Goal: Transaction & Acquisition: Purchase product/service

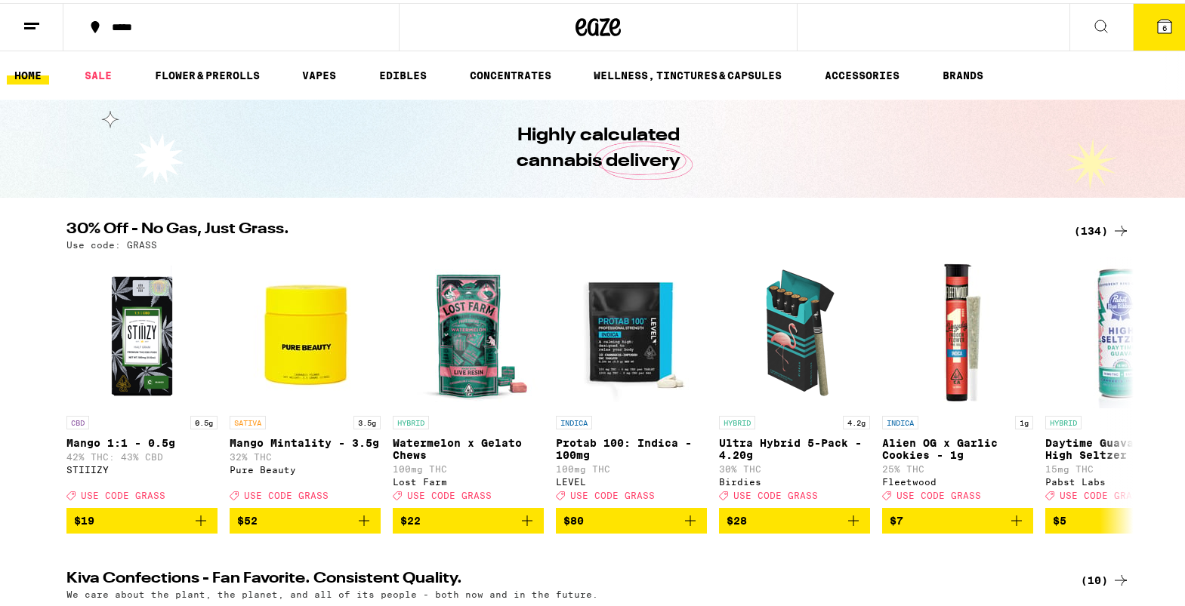
click at [27, 70] on link "HOME" at bounding box center [28, 72] width 42 height 18
click at [1158, 28] on icon at bounding box center [1165, 24] width 14 height 14
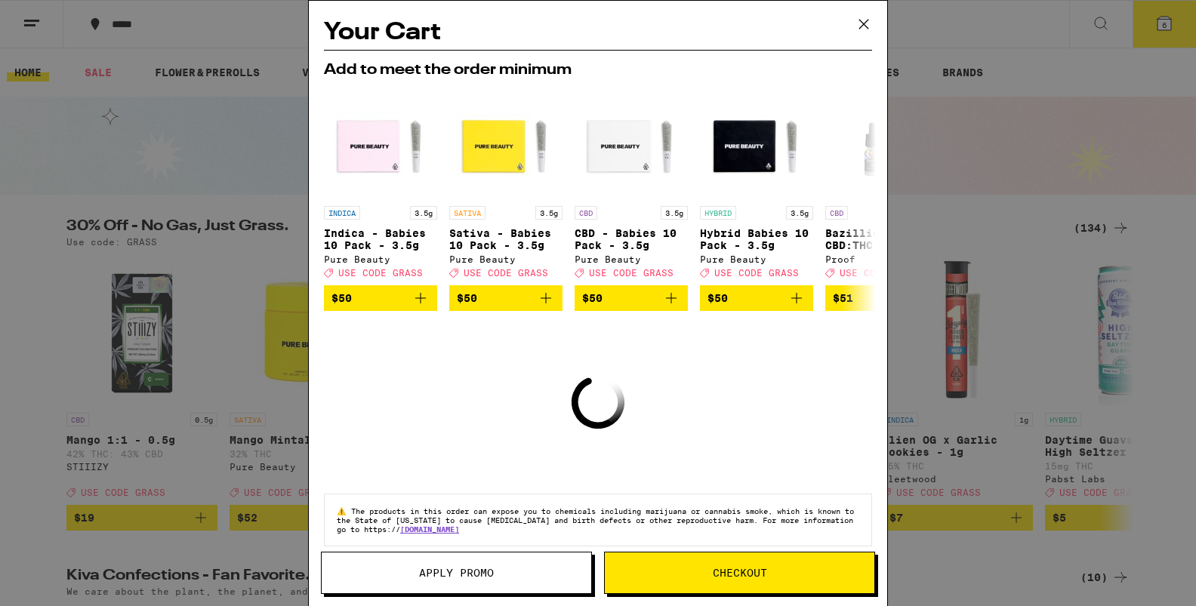
click at [863, 27] on icon at bounding box center [864, 24] width 23 height 23
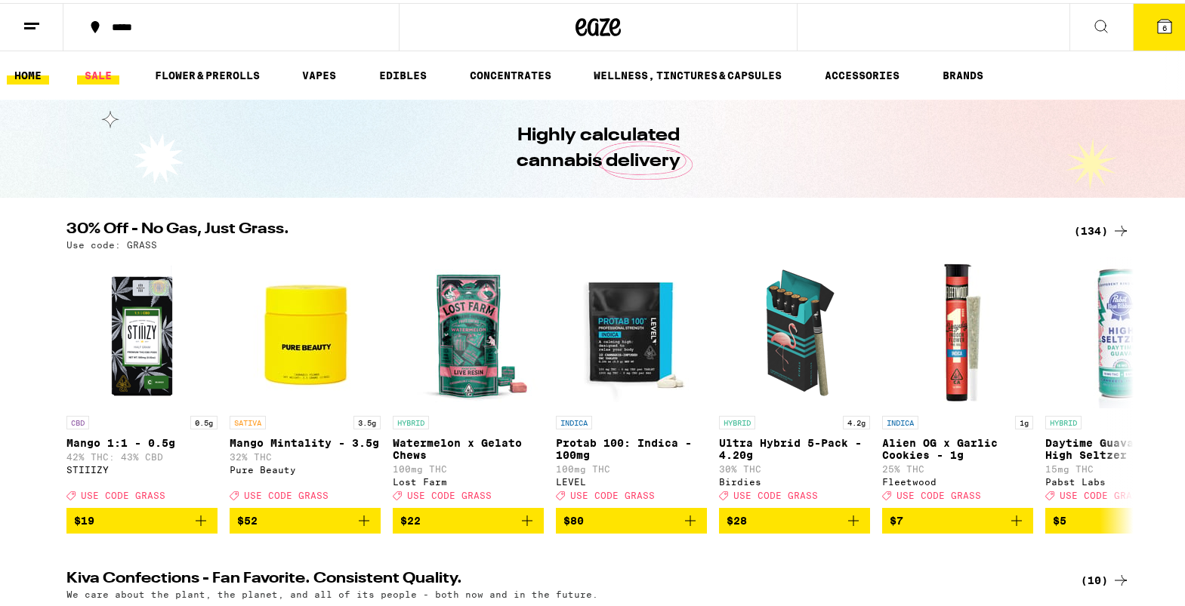
click at [83, 70] on link "SALE" at bounding box center [98, 72] width 42 height 18
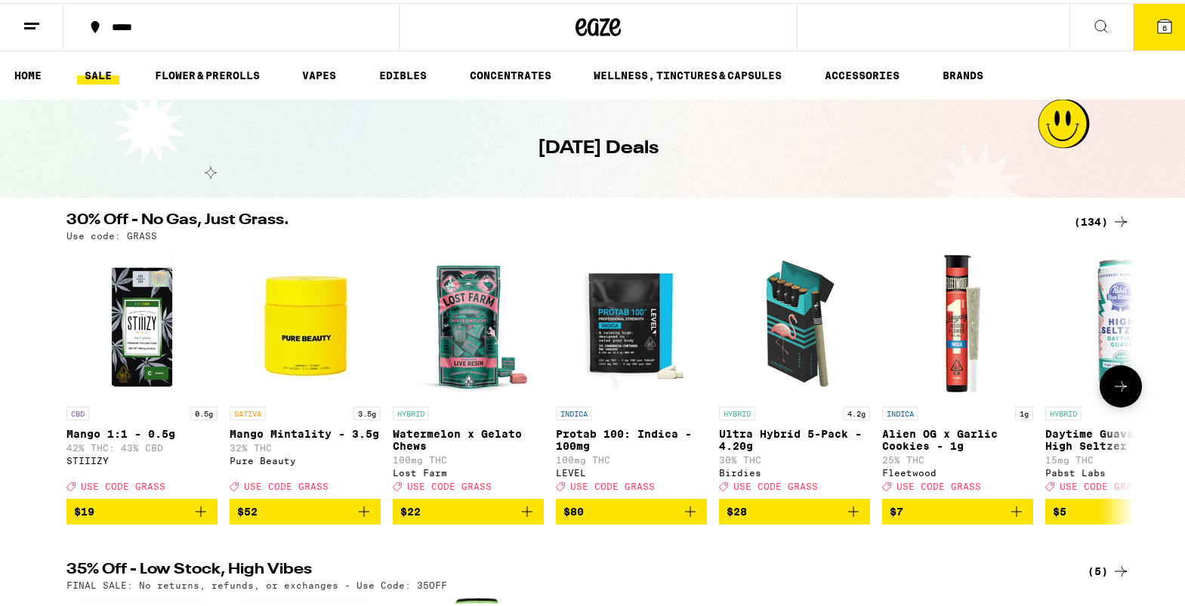
click at [1121, 393] on icon at bounding box center [1121, 384] width 18 height 18
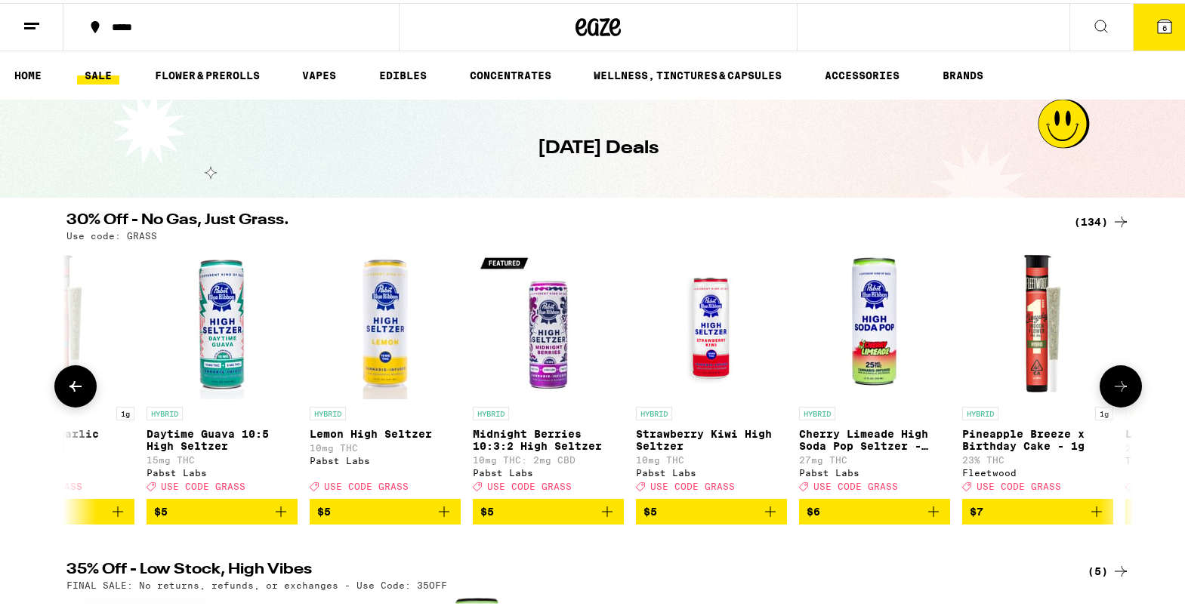
click at [1121, 393] on icon at bounding box center [1121, 384] width 18 height 18
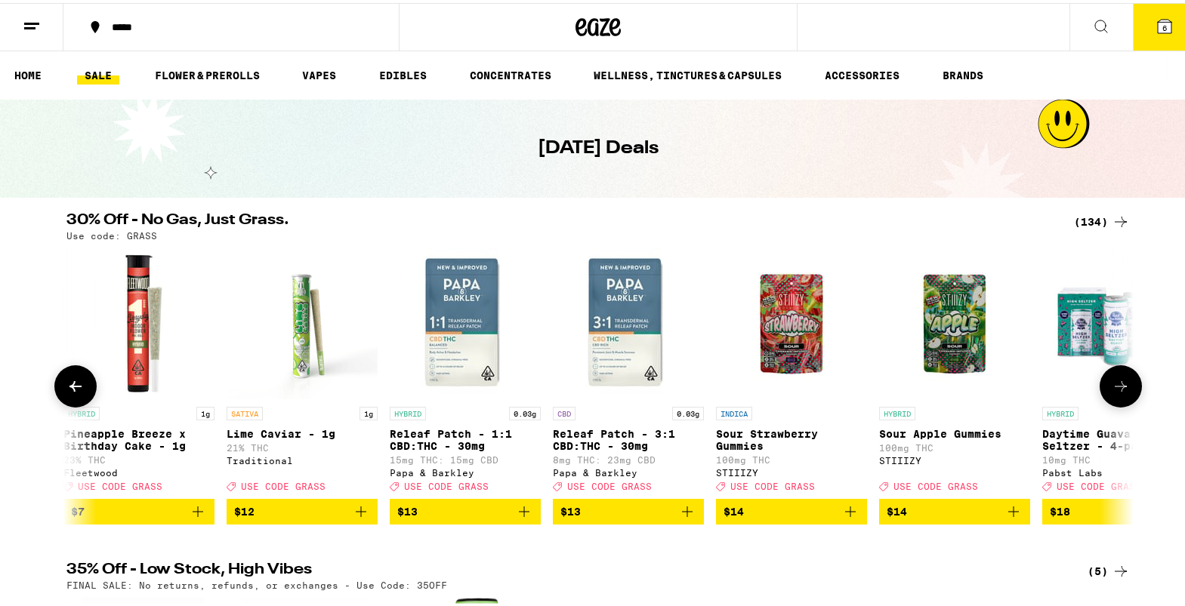
click at [1121, 393] on icon at bounding box center [1121, 384] width 18 height 18
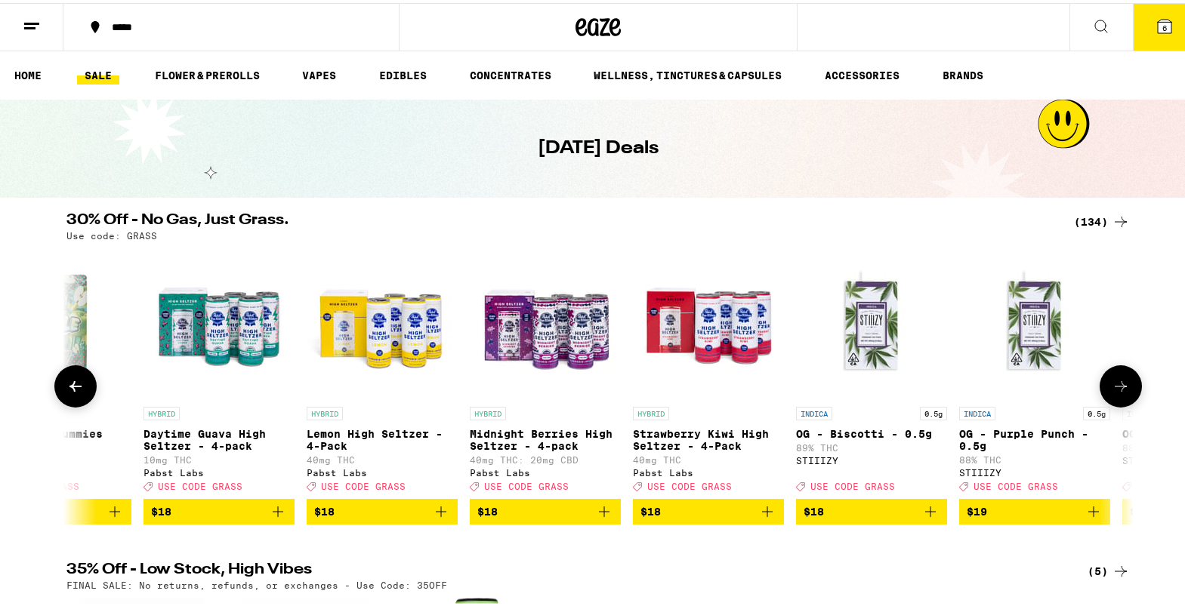
click at [1121, 393] on icon at bounding box center [1121, 384] width 18 height 18
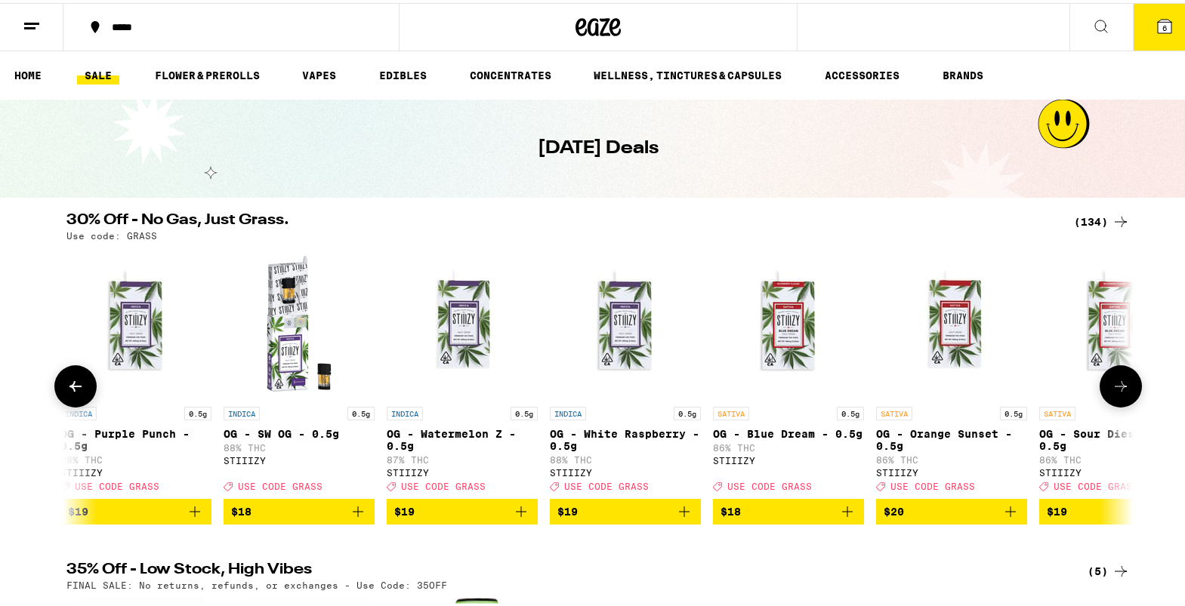
click at [1121, 393] on icon at bounding box center [1121, 384] width 18 height 18
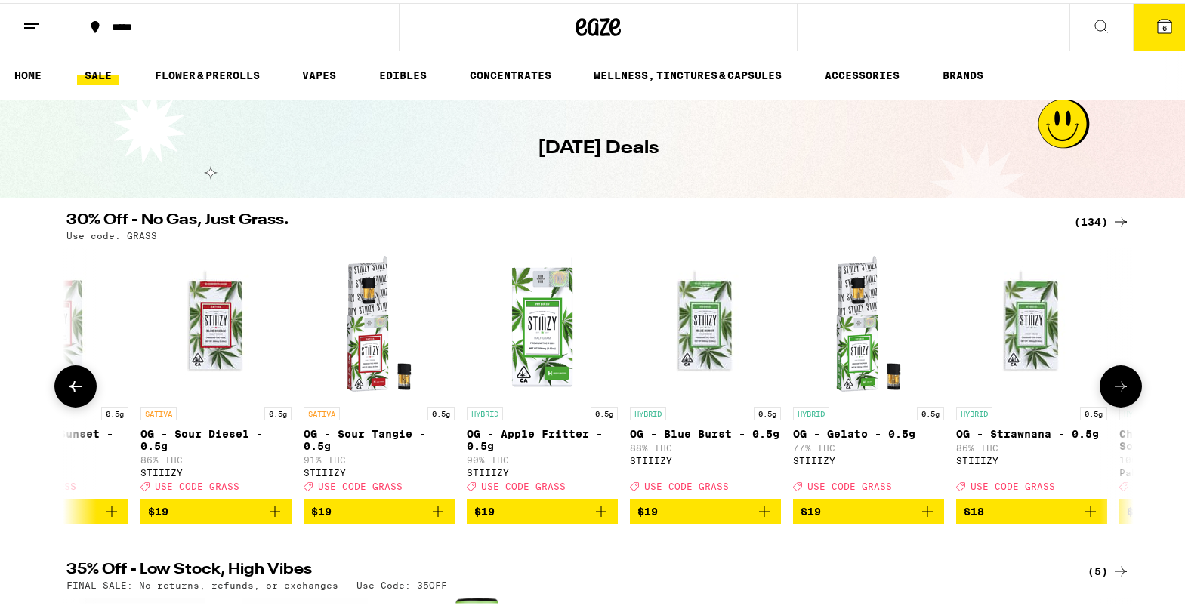
click at [1121, 393] on icon at bounding box center [1121, 384] width 18 height 18
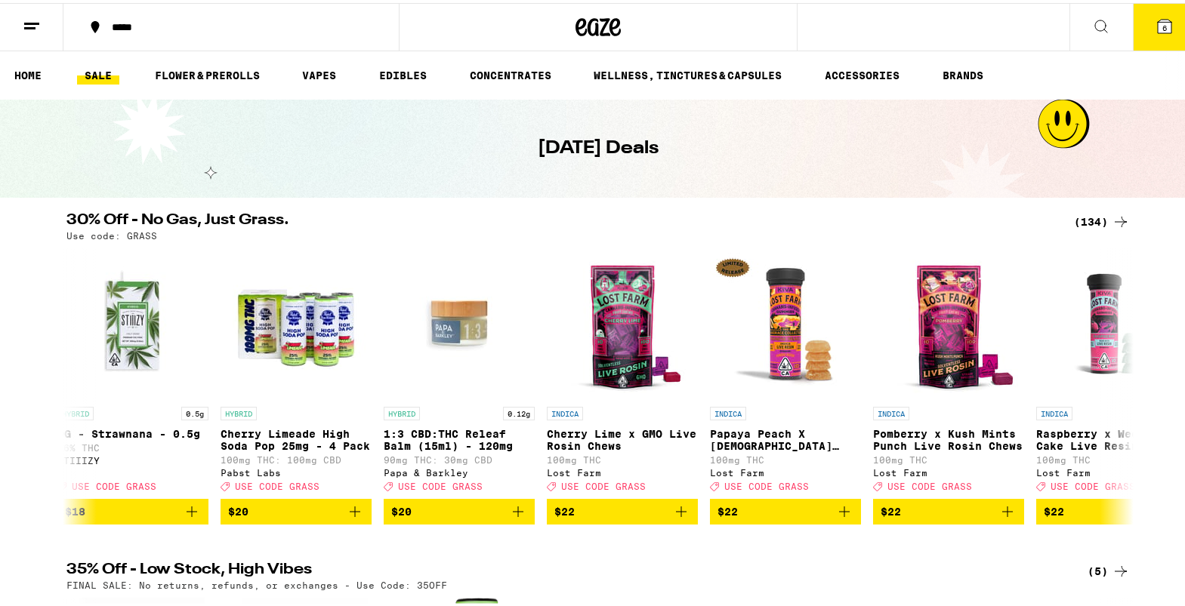
click at [1092, 25] on icon at bounding box center [1101, 23] width 18 height 18
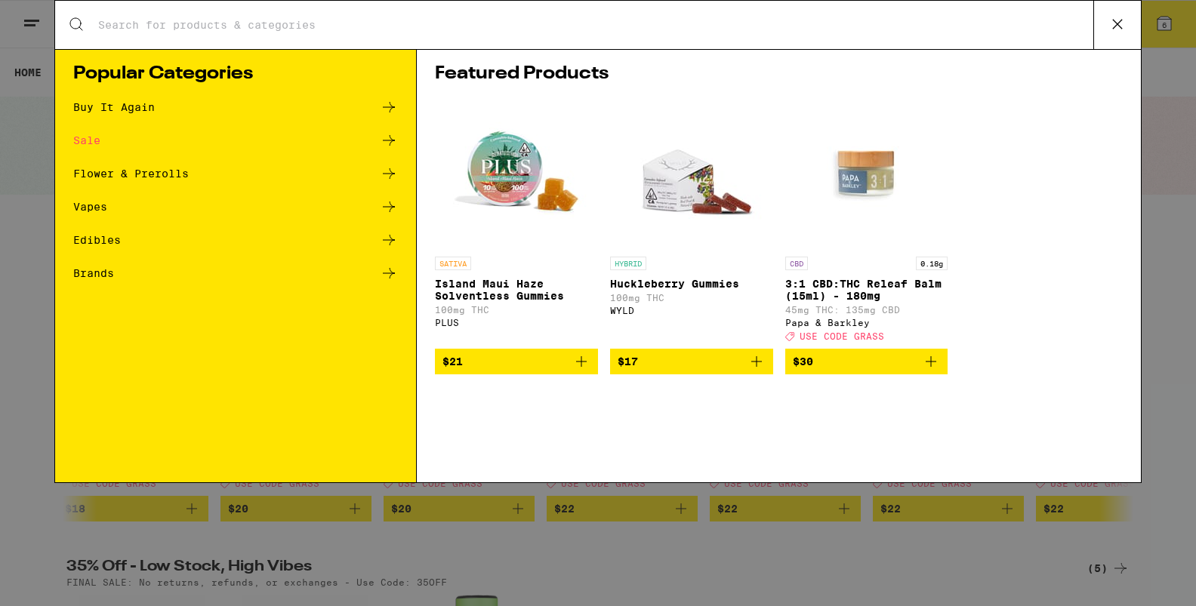
click at [365, 35] on div "Search for Products" at bounding box center [598, 25] width 1086 height 48
click at [291, 20] on input "Search for Products" at bounding box center [595, 25] width 996 height 14
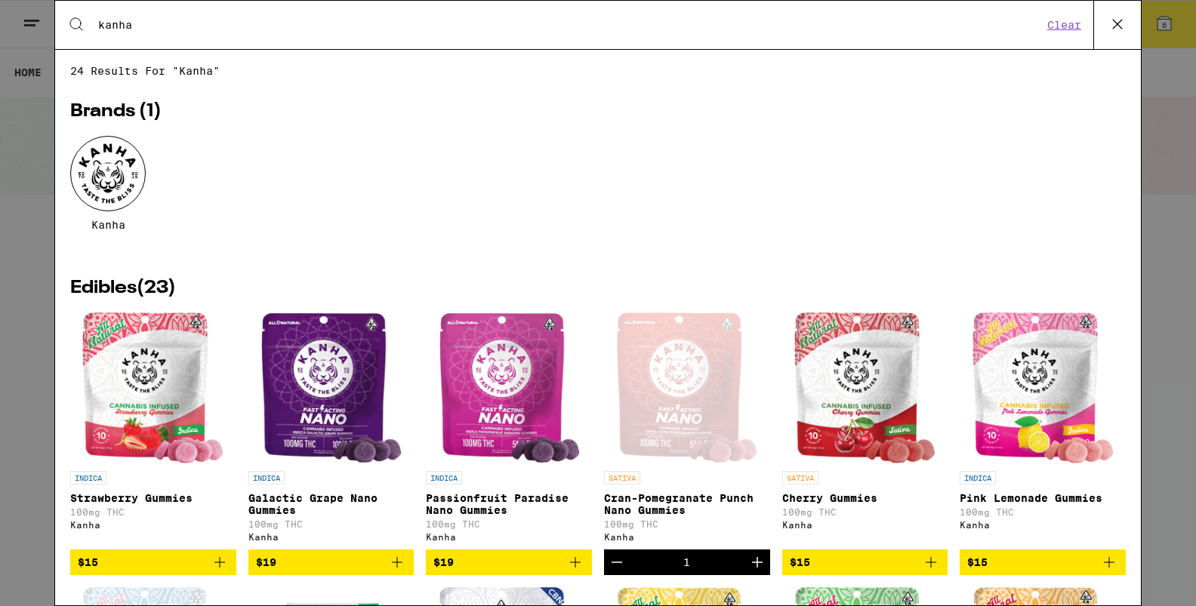
type input "kanha"
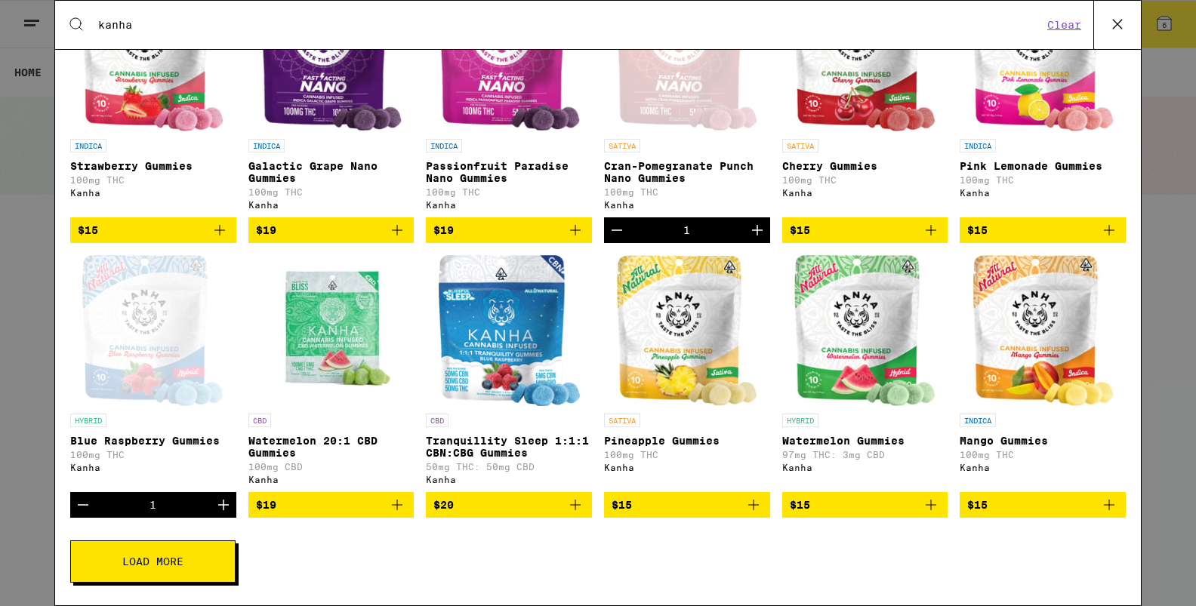
scroll to position [352, 0]
click at [210, 568] on button "Load More" at bounding box center [152, 562] width 165 height 42
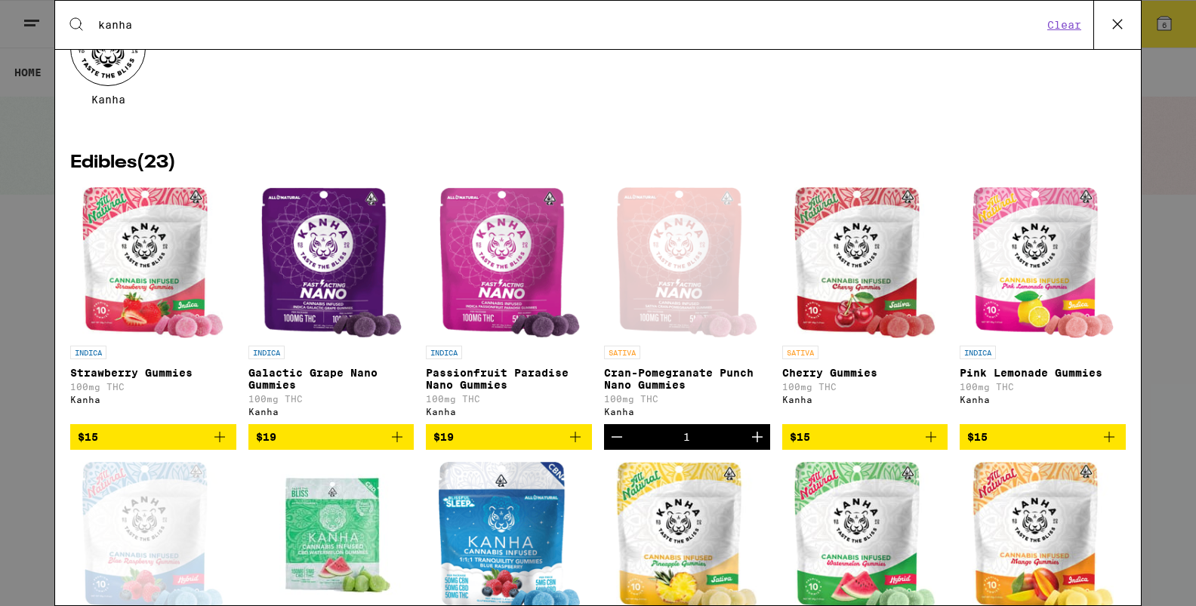
scroll to position [0, 0]
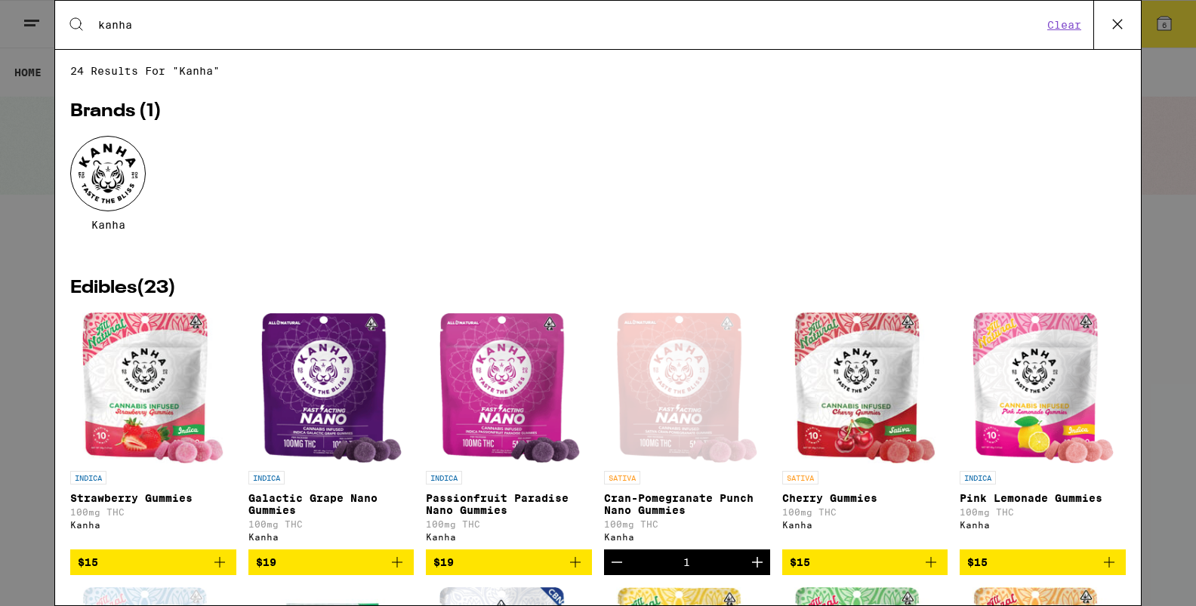
click at [1068, 23] on button "Clear" at bounding box center [1064, 25] width 43 height 14
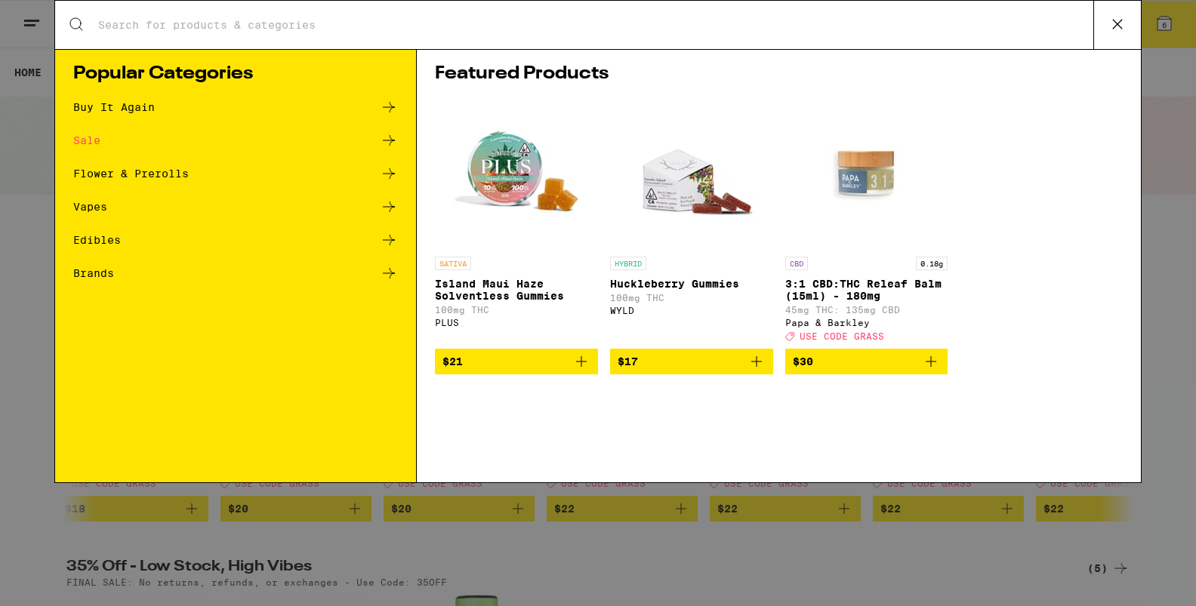
click at [1114, 27] on icon at bounding box center [1117, 24] width 23 height 23
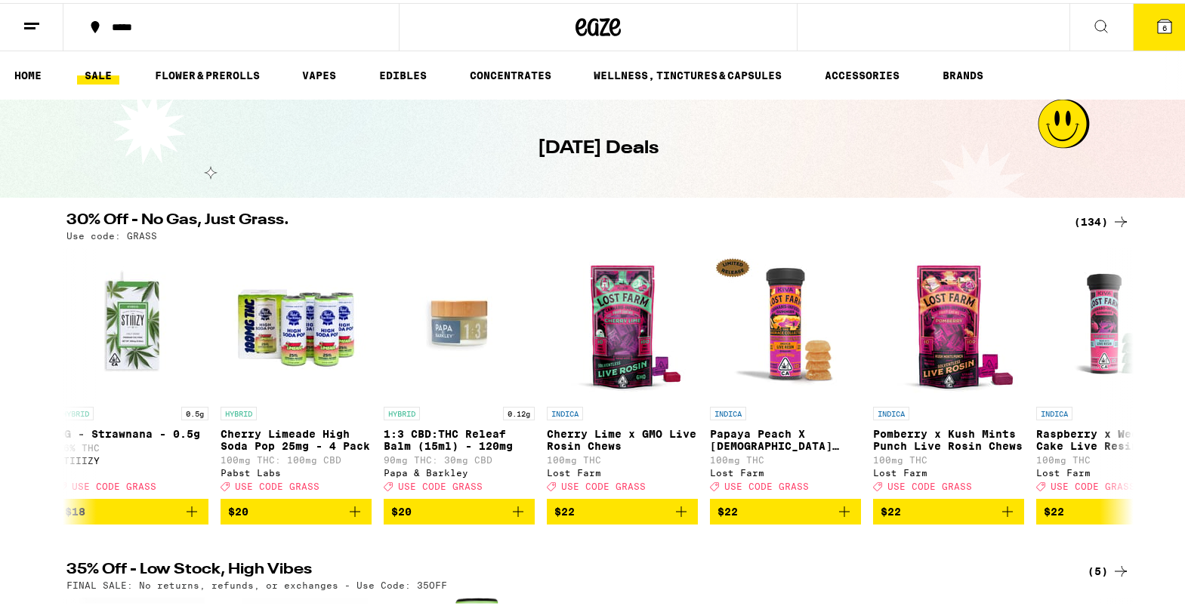
click at [1161, 29] on icon at bounding box center [1164, 23] width 18 height 18
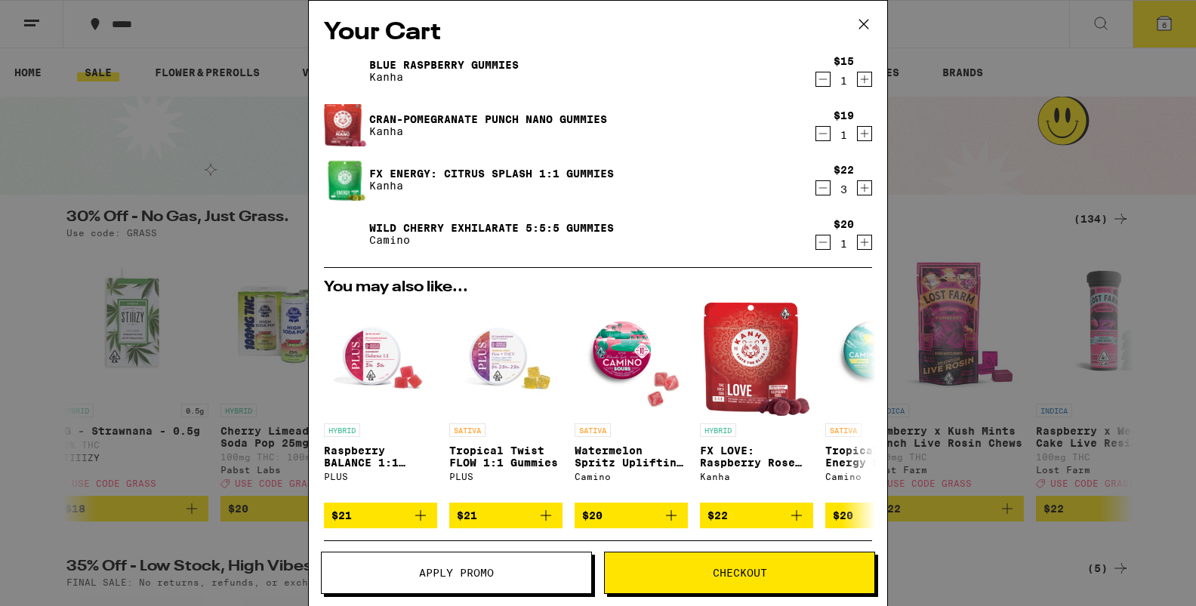
click at [507, 576] on span "Apply Promo" at bounding box center [457, 573] width 270 height 11
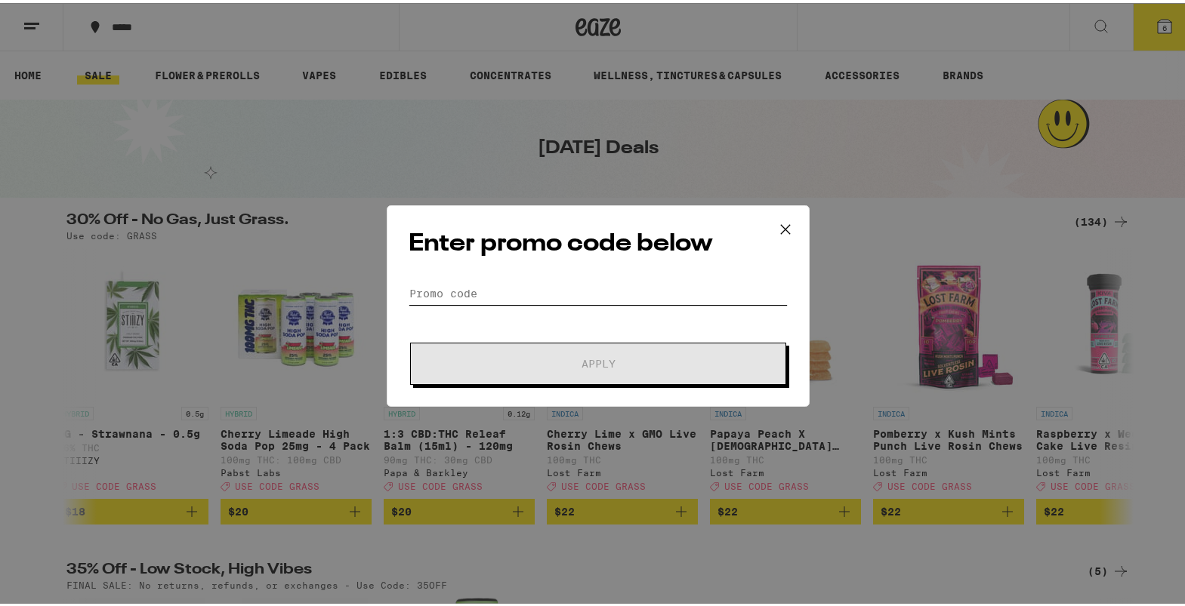
click at [486, 292] on input "Promo Code" at bounding box center [598, 290] width 379 height 23
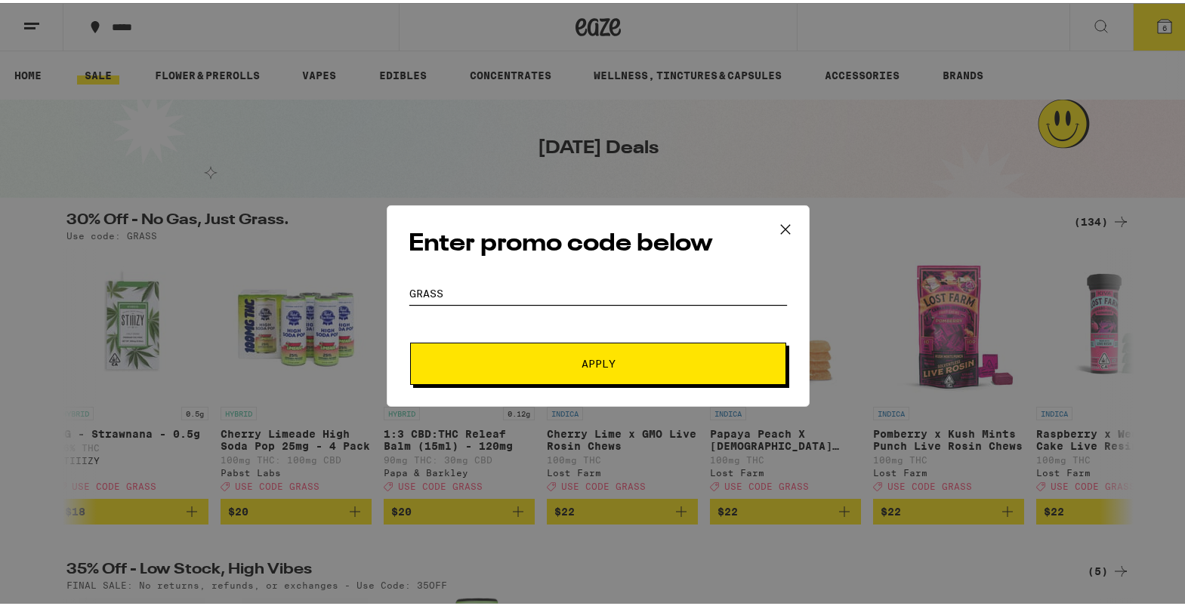
type input "GRASS"
click at [410, 340] on button "Apply" at bounding box center [598, 361] width 376 height 42
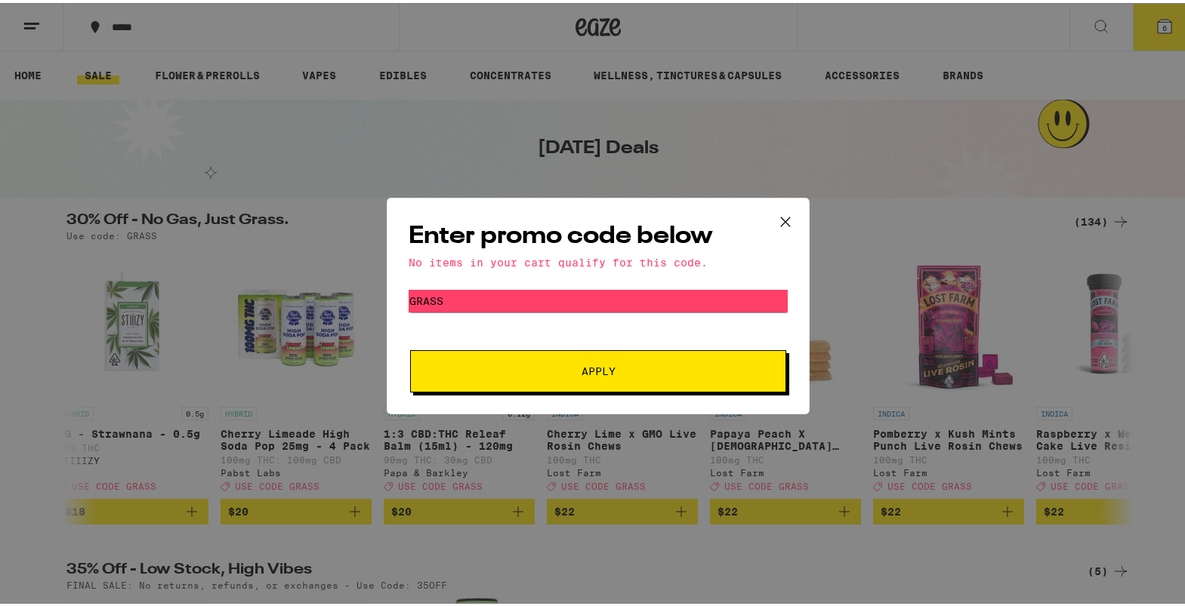
click at [782, 217] on icon at bounding box center [785, 219] width 23 height 23
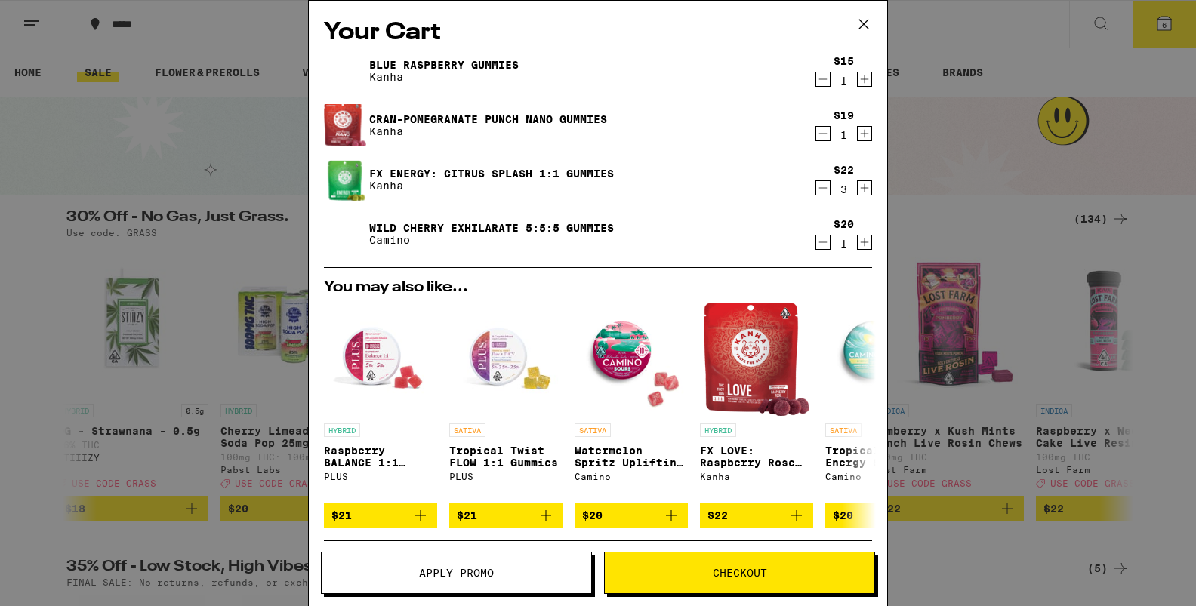
click at [428, 169] on link "FX ENERGY: Citrus Splash 1:1 Gummies" at bounding box center [491, 174] width 245 height 12
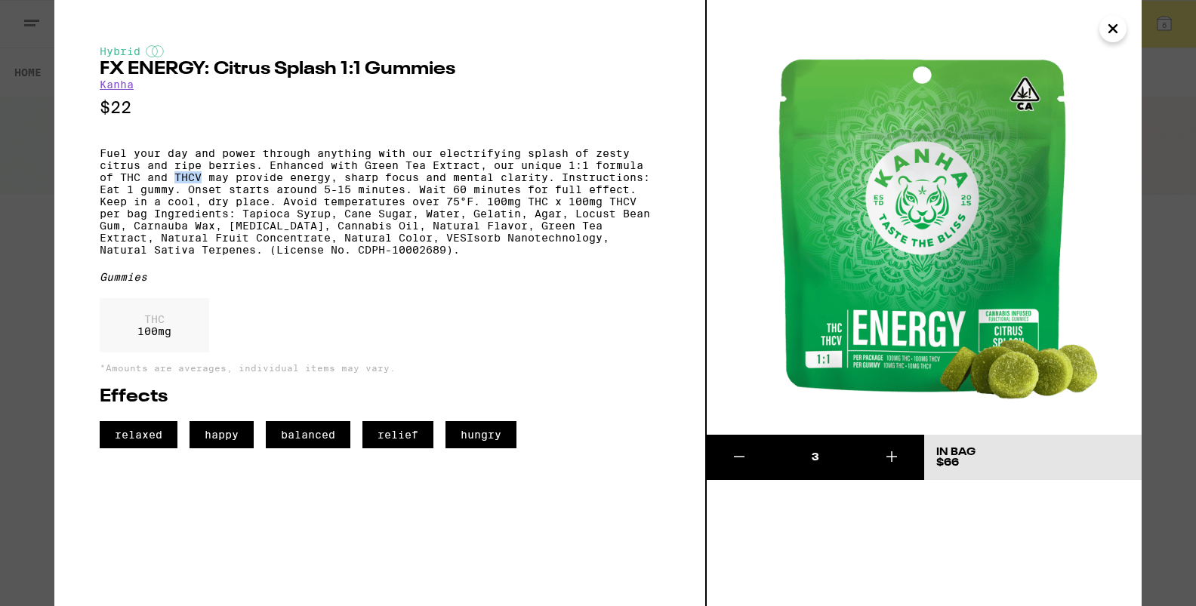
drag, startPoint x: 175, startPoint y: 187, endPoint x: 203, endPoint y: 185, distance: 28.0
click at [203, 185] on p "Fuel your day and power through anything with our electrifying splash of zesty …" at bounding box center [380, 201] width 560 height 109
copy p "THCV"
click at [1109, 35] on icon "Close" at bounding box center [1113, 28] width 18 height 23
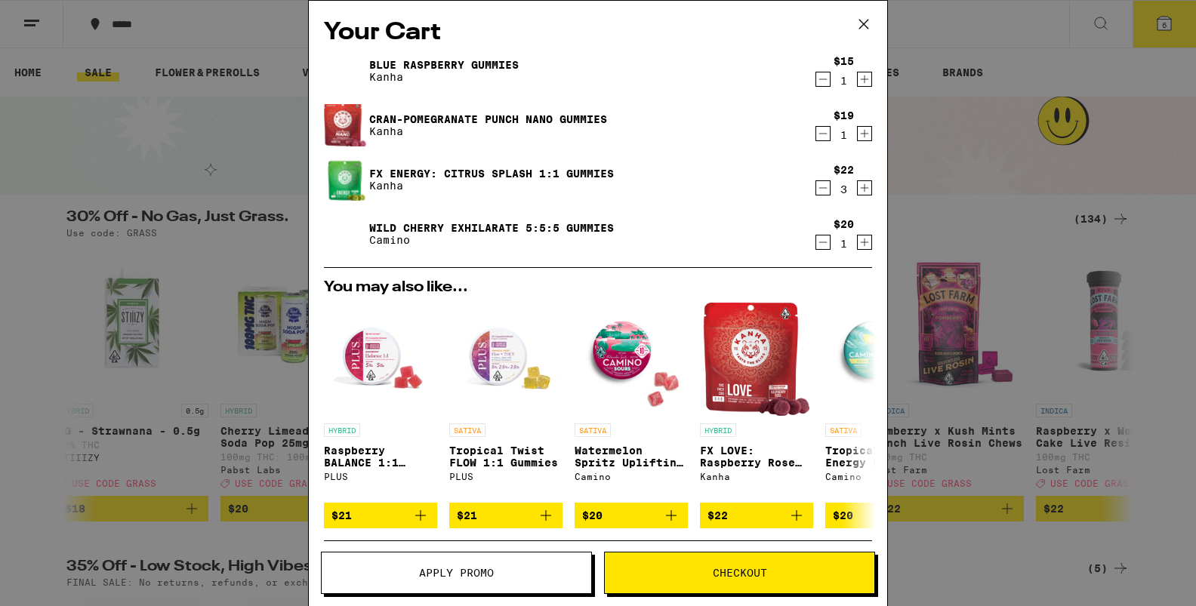
click at [867, 30] on icon at bounding box center [864, 24] width 23 height 23
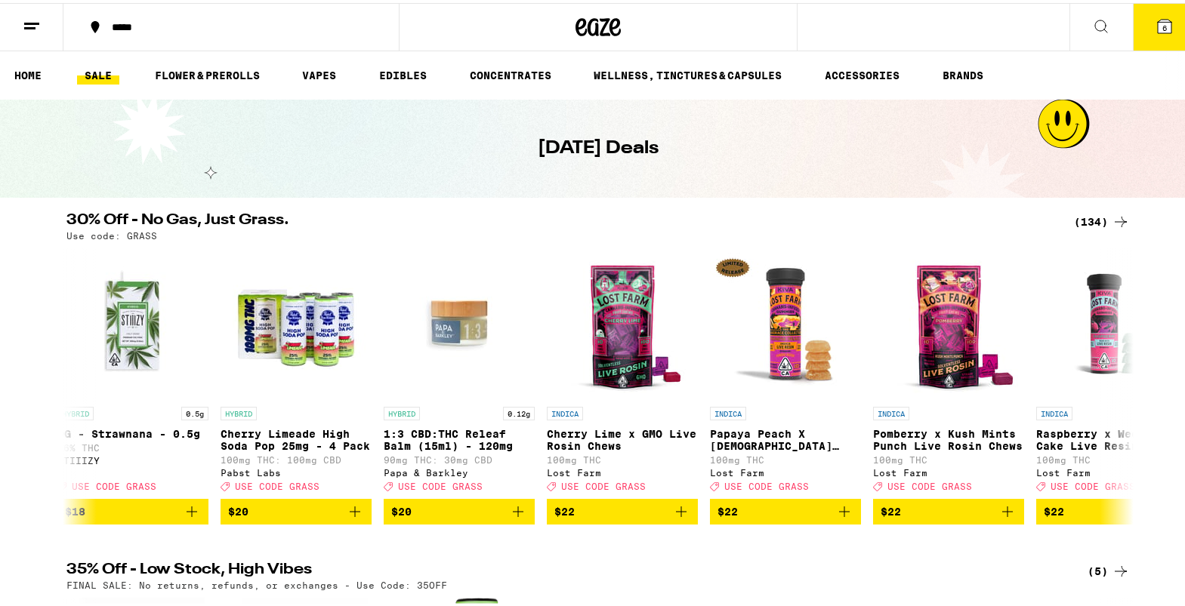
click at [1092, 23] on icon at bounding box center [1101, 23] width 18 height 18
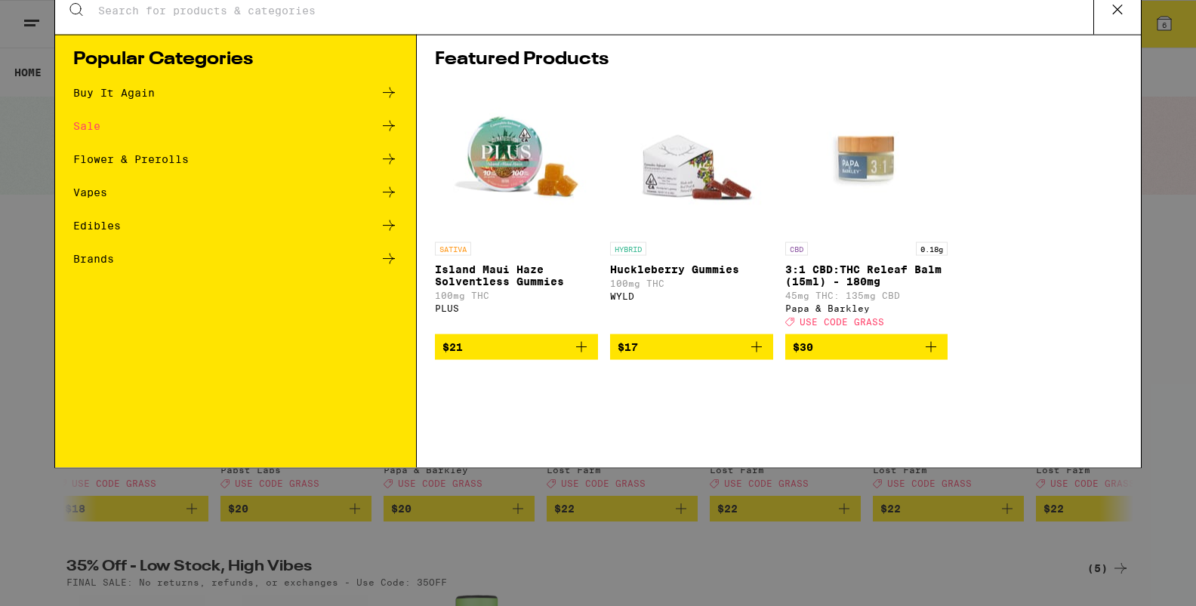
click at [260, 32] on div "Search for Products" at bounding box center [598, 25] width 1086 height 48
drag, startPoint x: 179, startPoint y: 14, endPoint x: 174, endPoint y: 29, distance: 16.0
click at [177, 20] on div "Search for Products" at bounding box center [598, 25] width 1086 height 48
click at [125, 32] on div "Search for Products" at bounding box center [598, 25] width 1086 height 48
click at [122, 18] on input "Search for Products" at bounding box center [595, 25] width 996 height 14
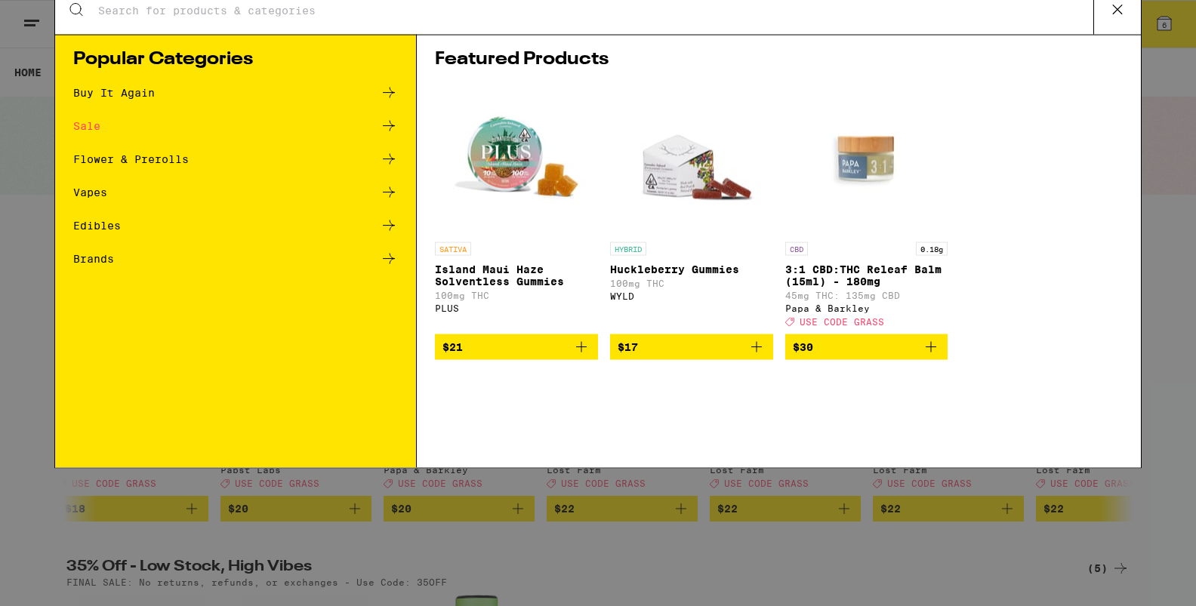
paste input "THCV"
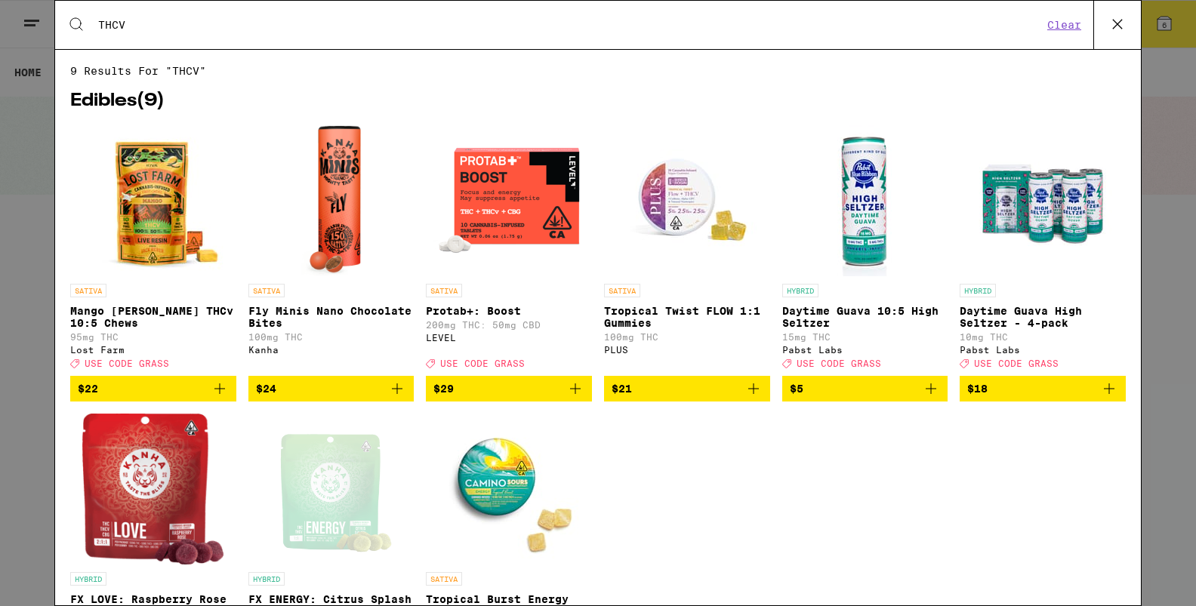
type input "THCV"
click at [511, 235] on img "Open page for Protab+: Boost from LEVEL" at bounding box center [508, 200] width 151 height 151
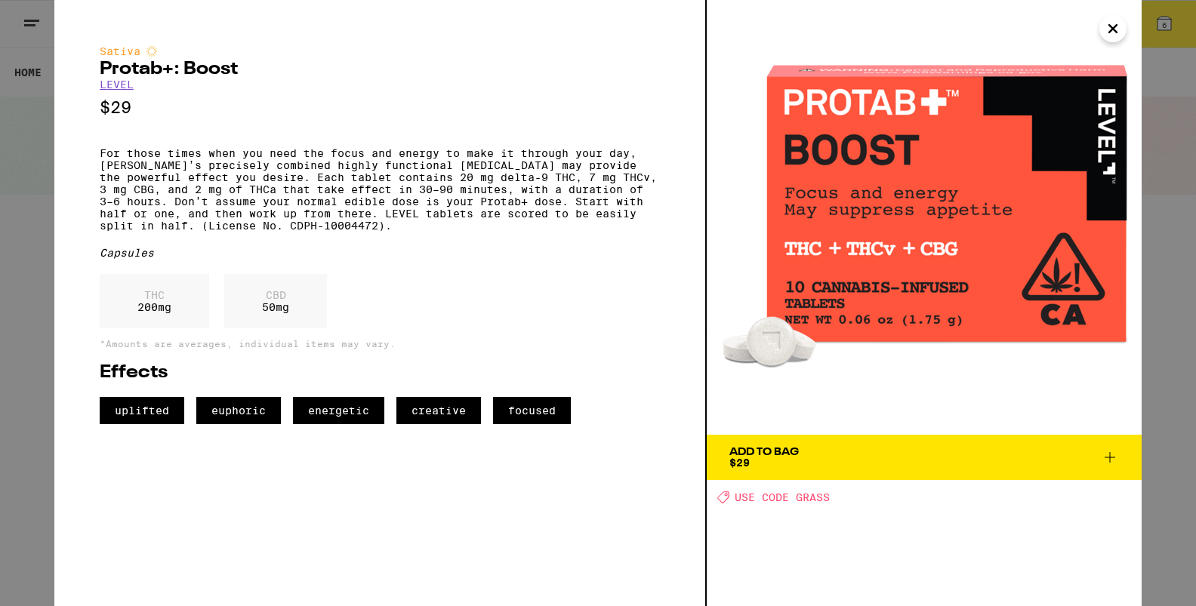
click at [1108, 459] on icon at bounding box center [1110, 458] width 18 height 18
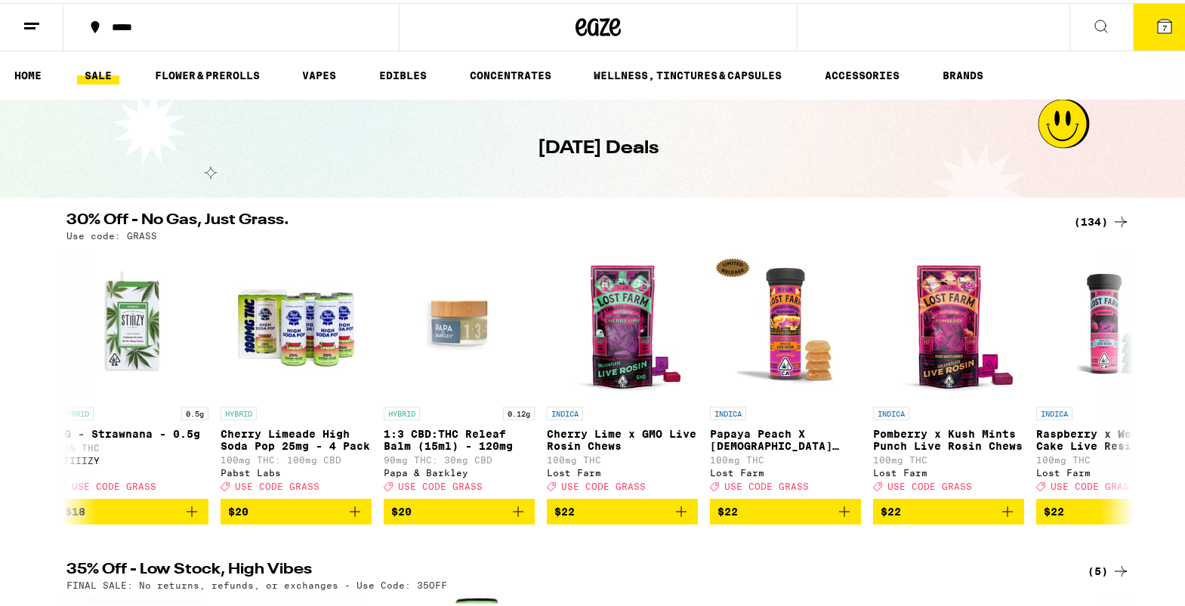
click at [1092, 26] on icon at bounding box center [1101, 23] width 18 height 18
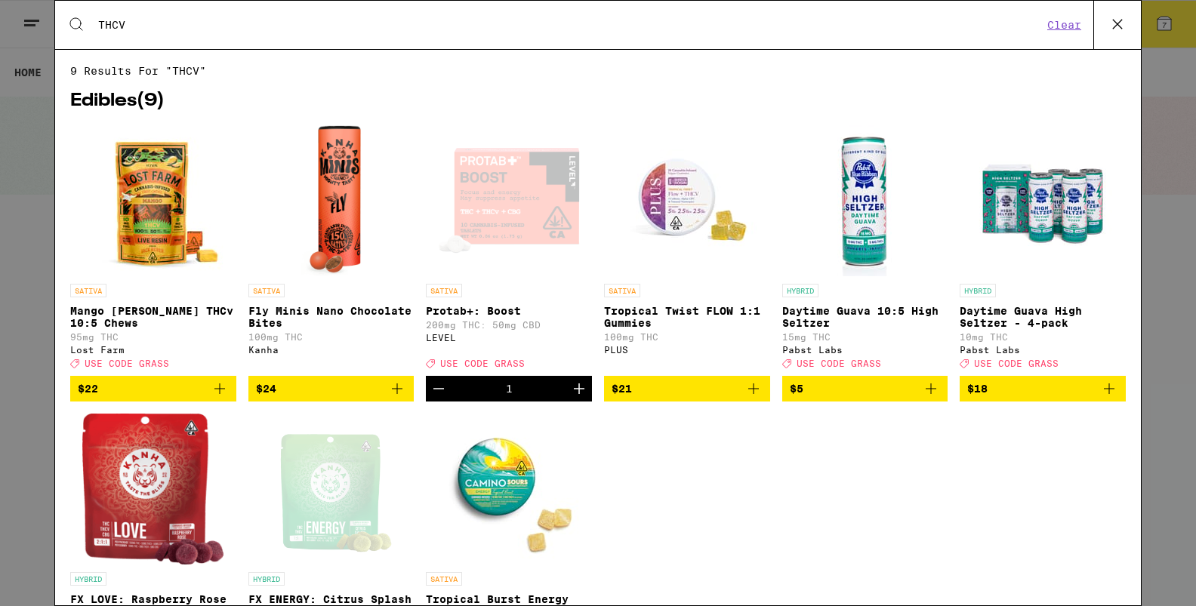
click at [664, 218] on img "Open page for Tropical Twist FLOW 1:1 Gummies from PLUS" at bounding box center [687, 200] width 151 height 151
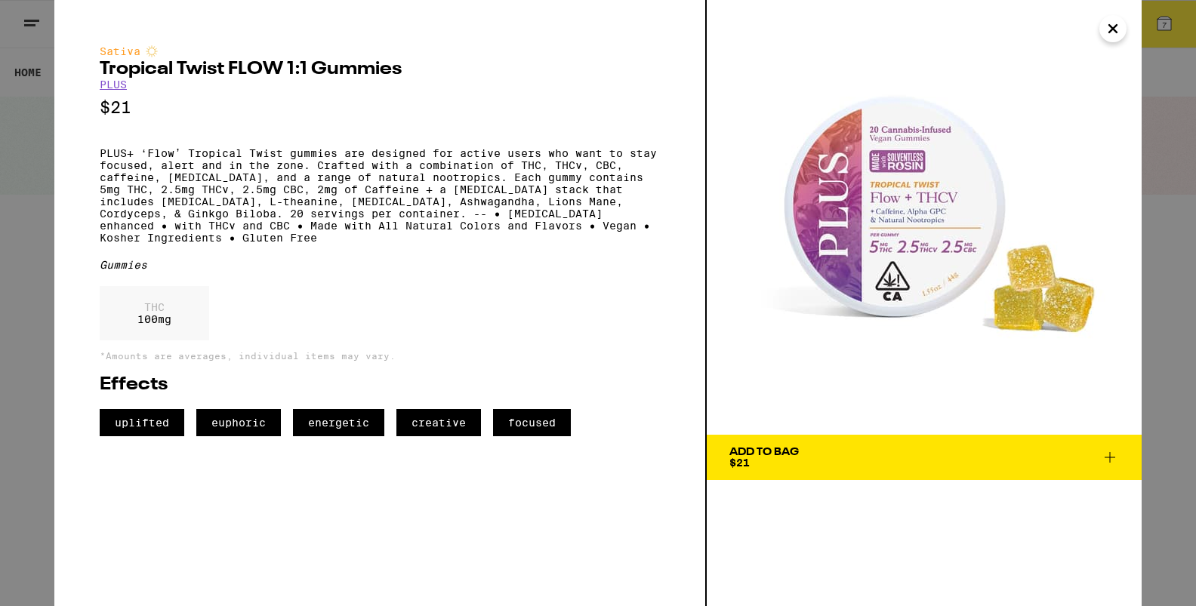
click at [809, 458] on span "Add To Bag $21" at bounding box center [925, 457] width 390 height 21
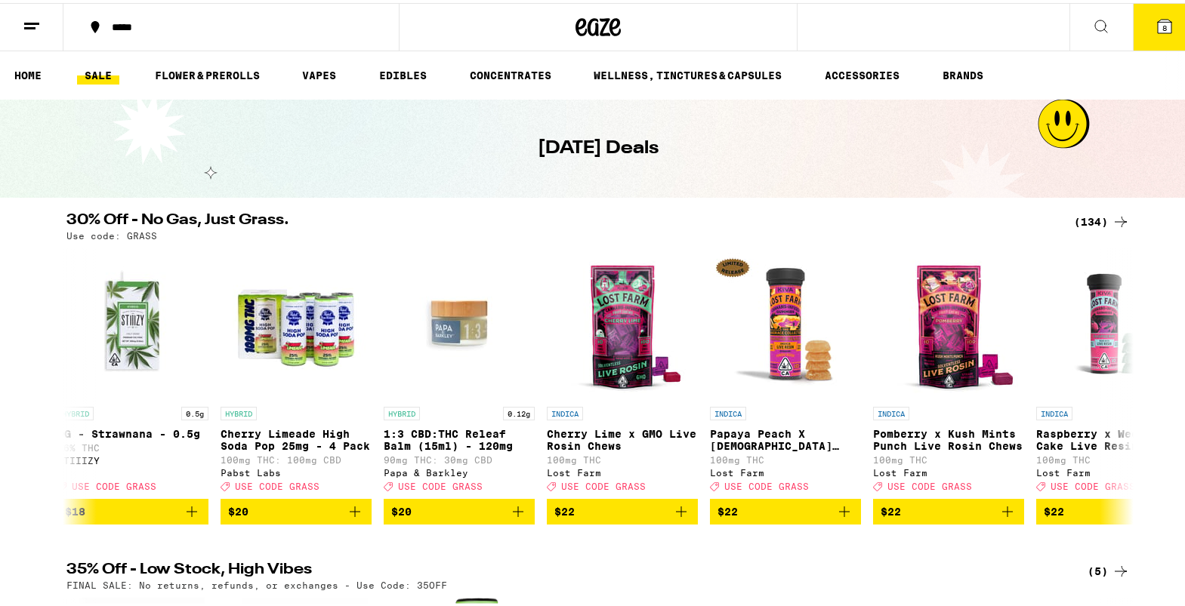
click at [1082, 11] on button at bounding box center [1100, 25] width 63 height 48
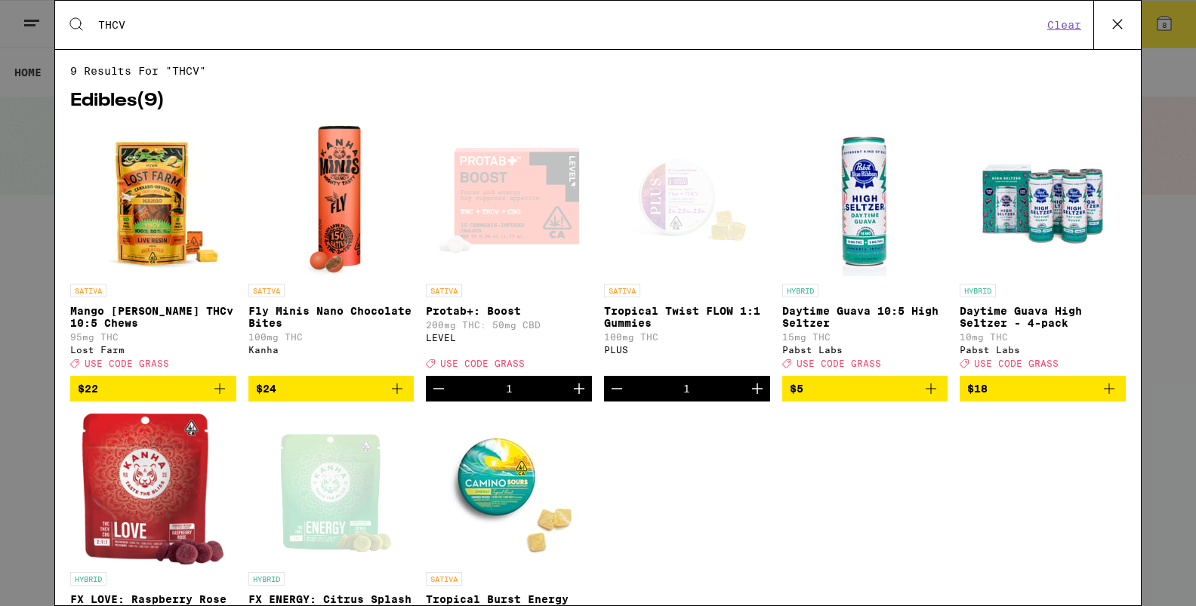
click at [151, 245] on img "Open page for Mango Jack Herer THCv 10:5 Chews from Lost Farm" at bounding box center [153, 200] width 151 height 151
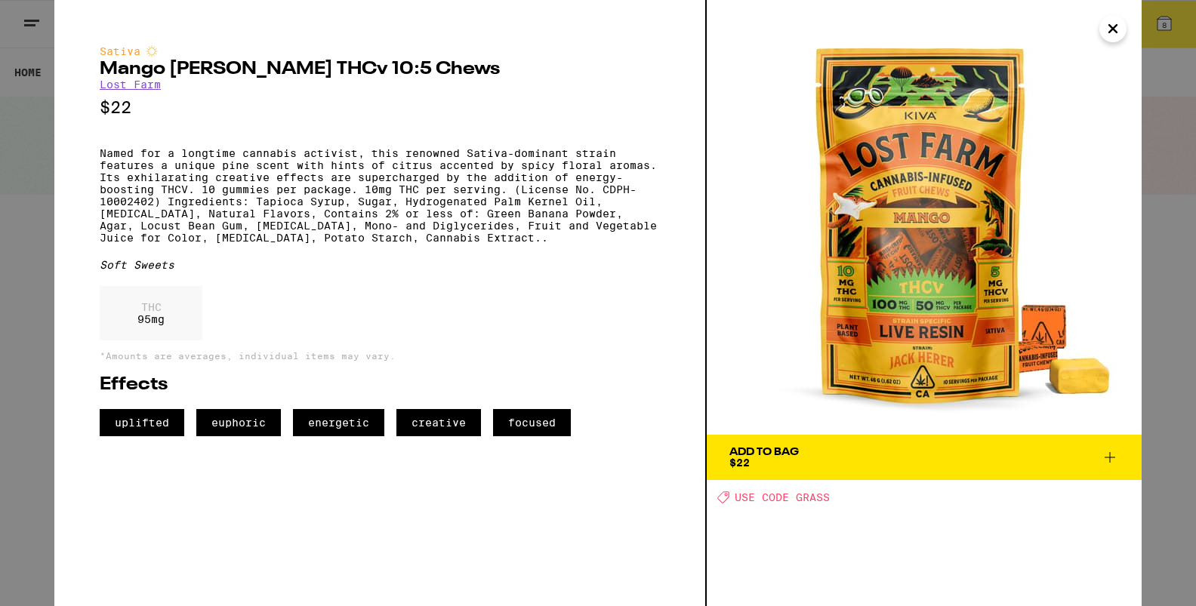
click at [772, 458] on div "Add To Bag" at bounding box center [764, 452] width 69 height 11
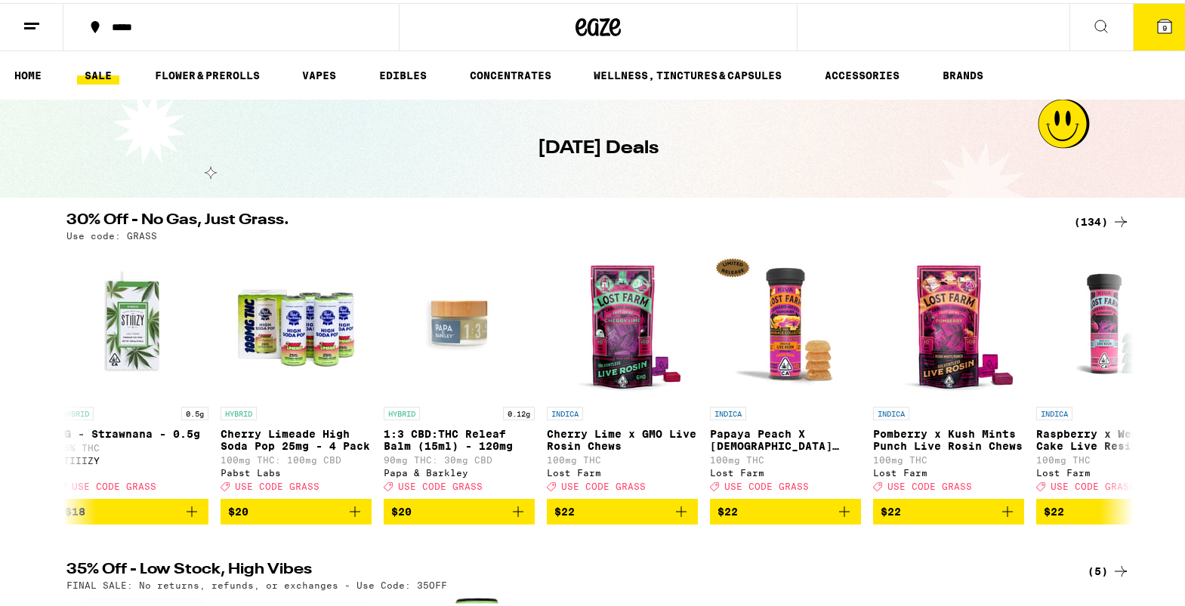
click at [1155, 31] on icon at bounding box center [1164, 23] width 18 height 18
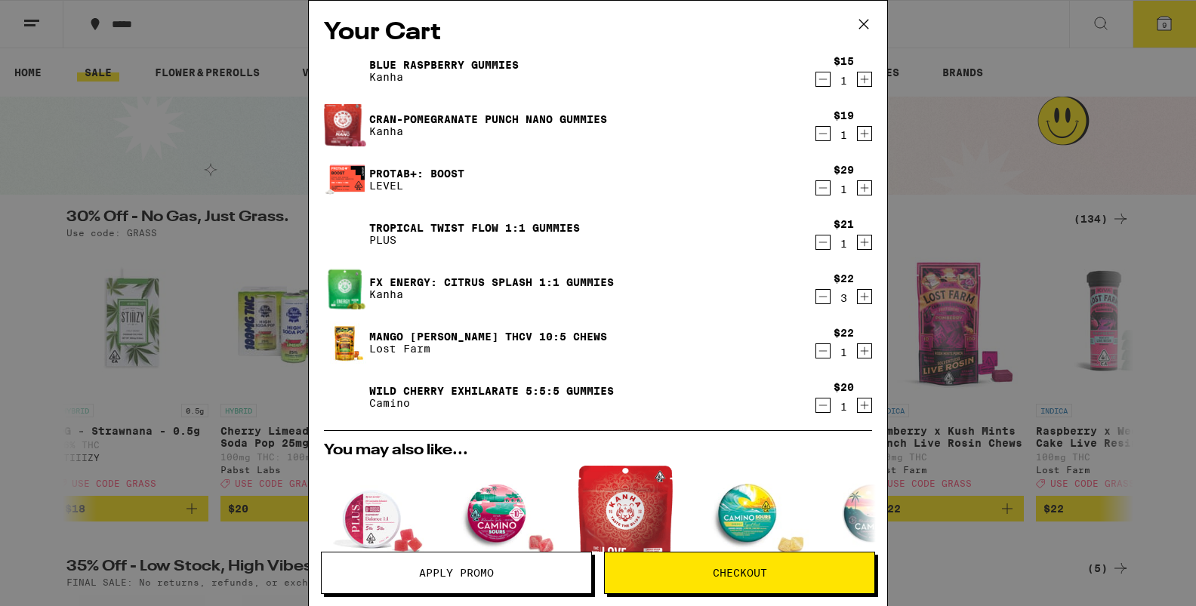
click at [490, 572] on span "Apply Promo" at bounding box center [456, 573] width 75 height 11
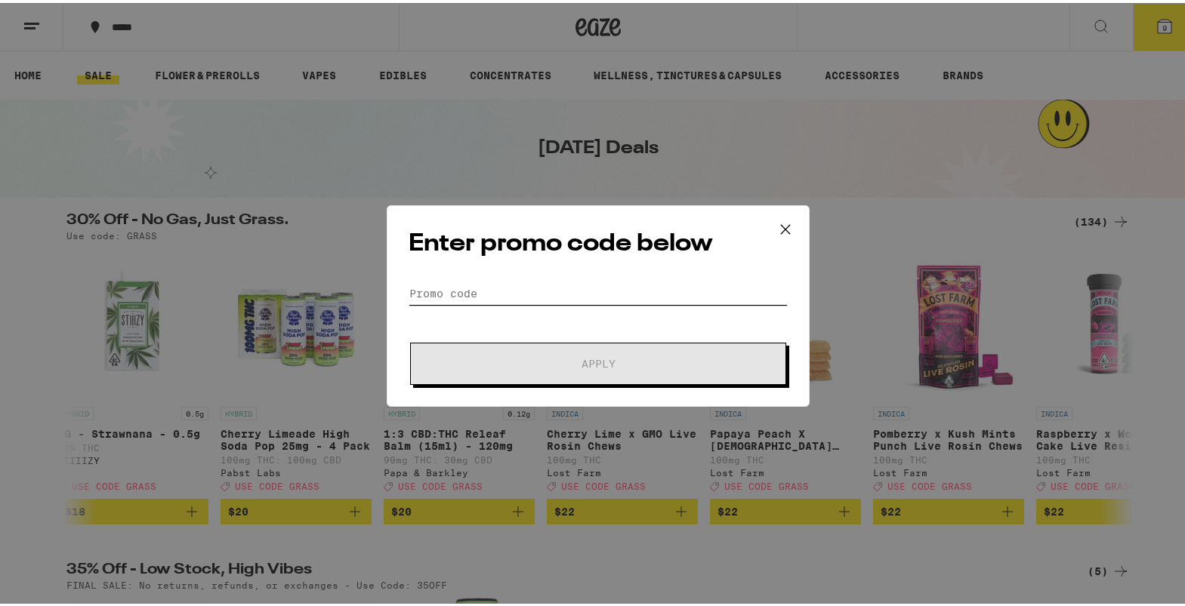
click at [467, 292] on input "Promo Code" at bounding box center [598, 290] width 379 height 23
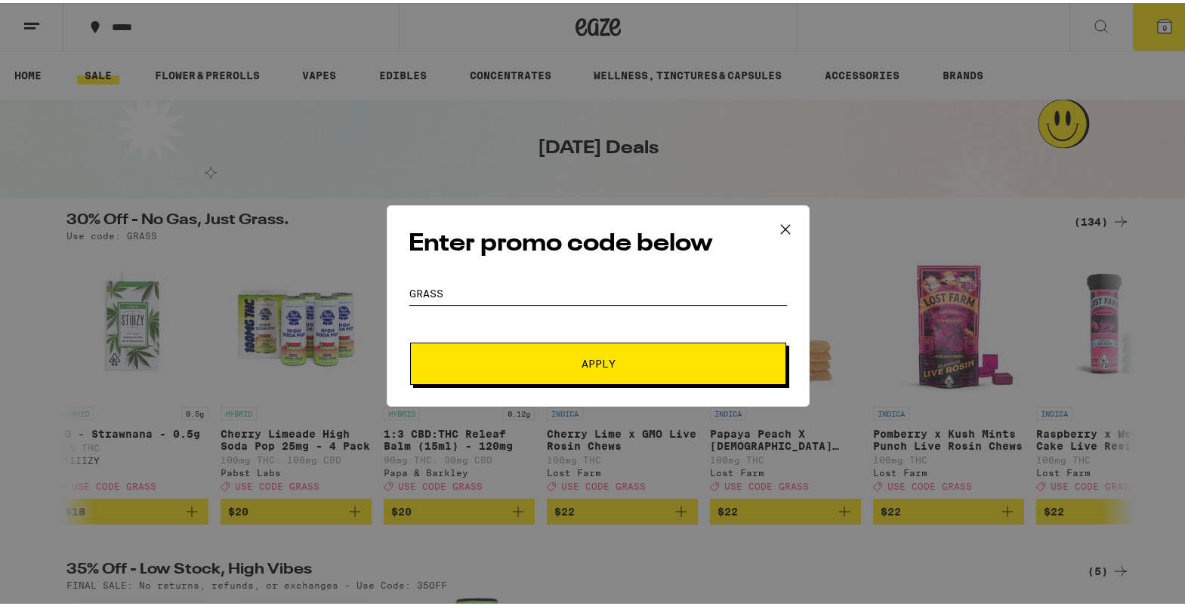
type input "GRASS"
click at [579, 376] on button "Apply" at bounding box center [598, 361] width 376 height 42
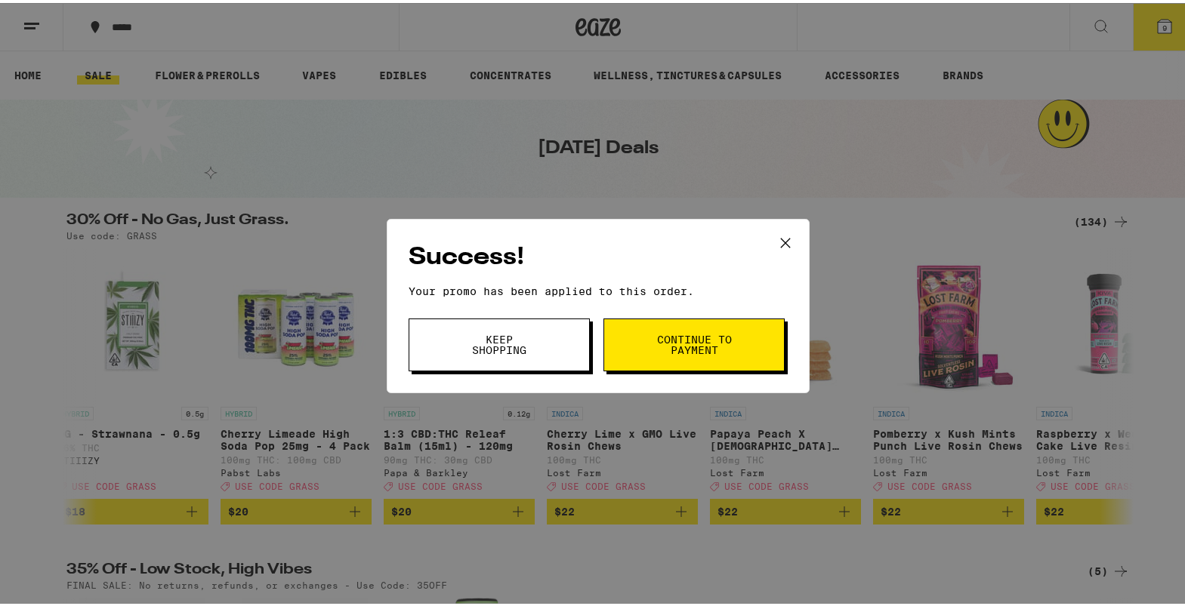
click at [726, 353] on button "Continue to payment" at bounding box center [693, 342] width 181 height 53
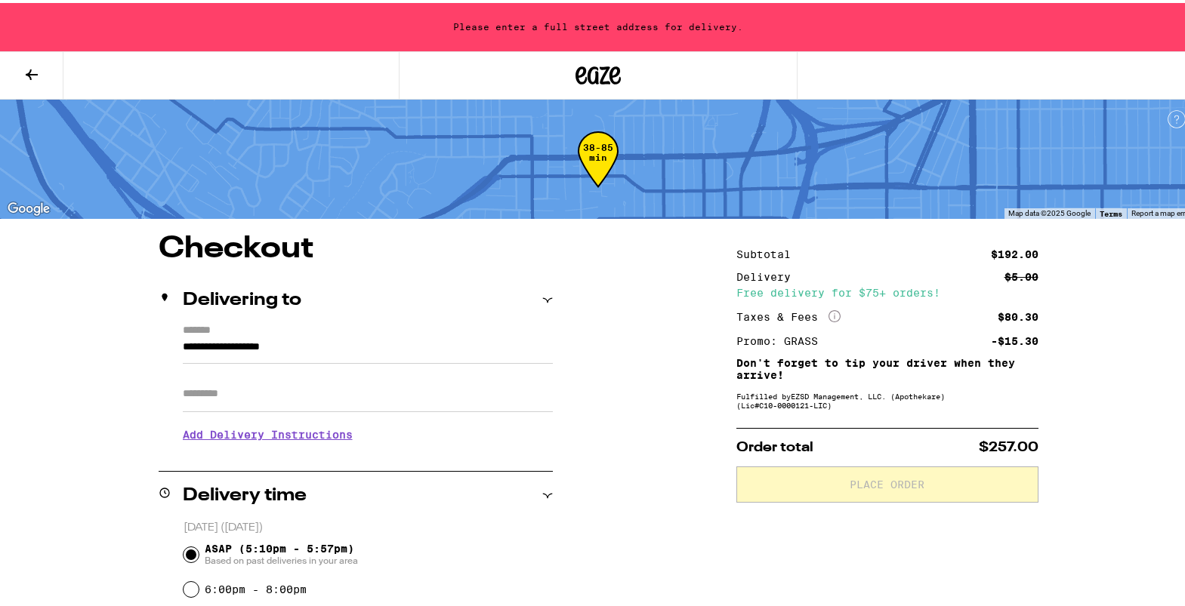
click at [30, 77] on icon at bounding box center [32, 72] width 18 height 18
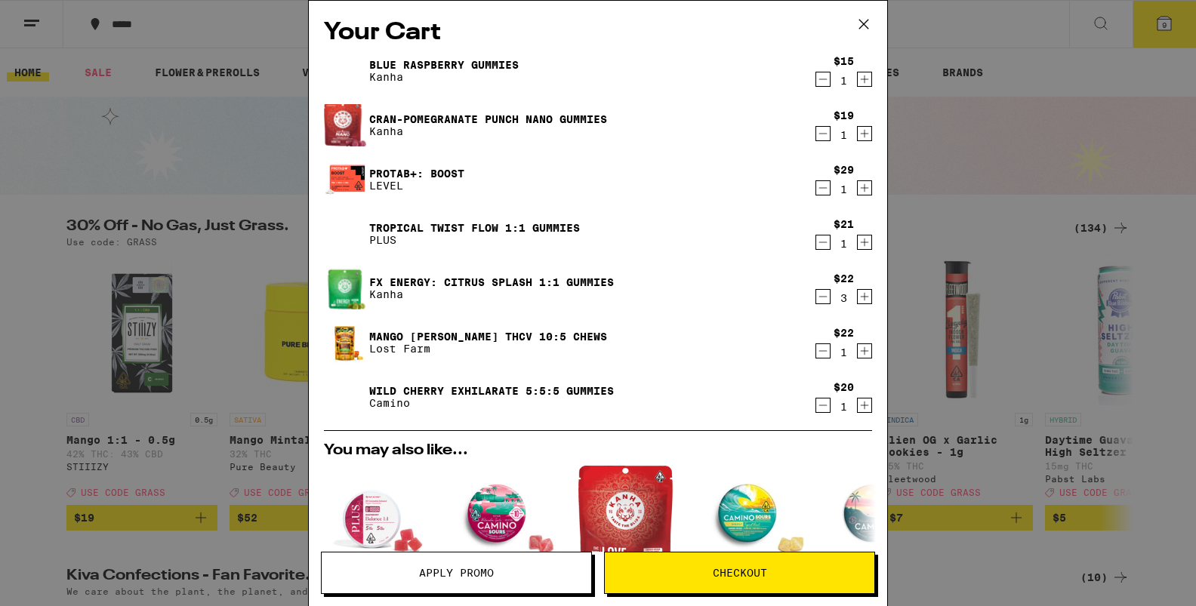
click at [506, 109] on div "Cran-Pomegranate Punch Nano Gummies Kanha" at bounding box center [569, 125] width 490 height 42
click at [509, 118] on link "Cran-Pomegranate Punch Nano Gummies" at bounding box center [488, 119] width 238 height 12
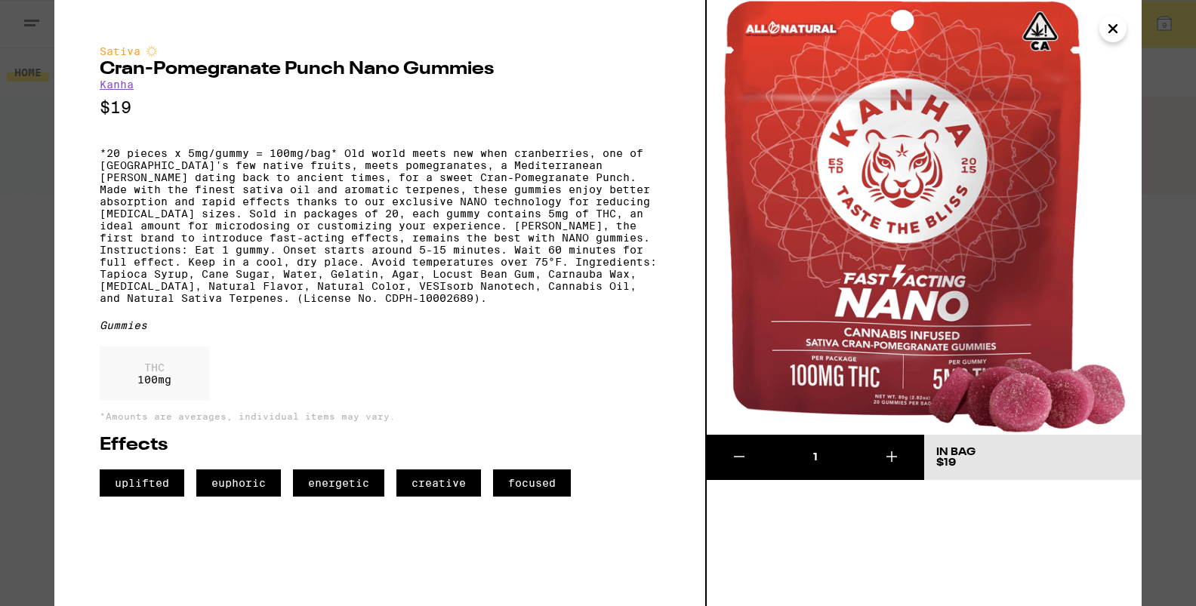
click at [1113, 32] on icon "Close" at bounding box center [1113, 28] width 18 height 23
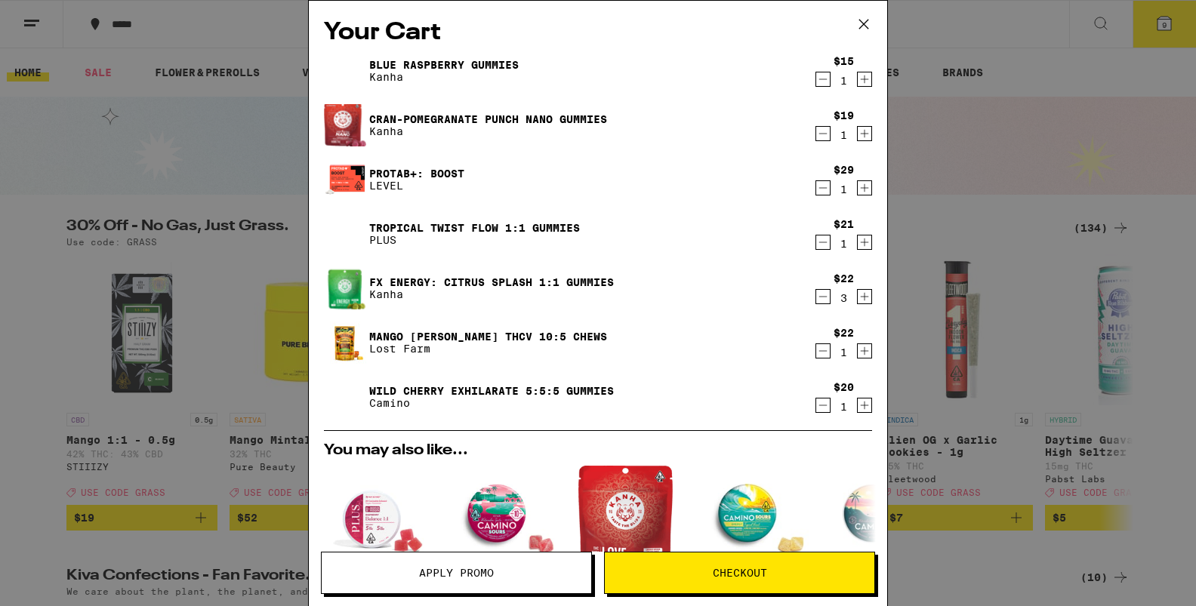
click at [440, 227] on link "Tropical Twist FLOW 1:1 Gummies" at bounding box center [474, 228] width 211 height 12
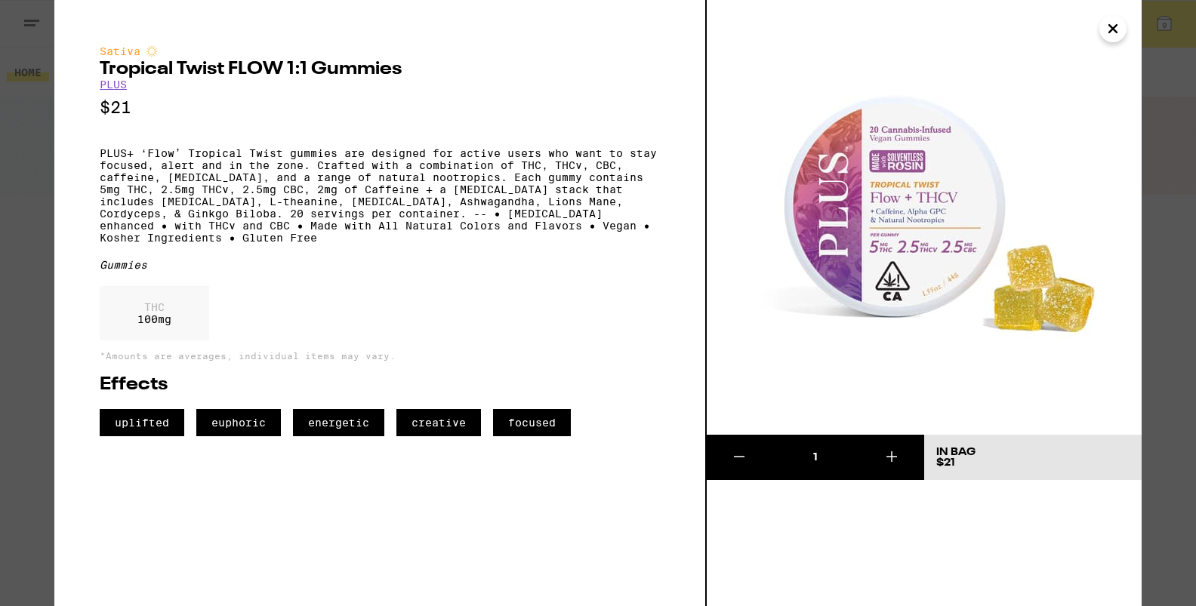
click at [1119, 29] on icon "Close" at bounding box center [1113, 28] width 18 height 23
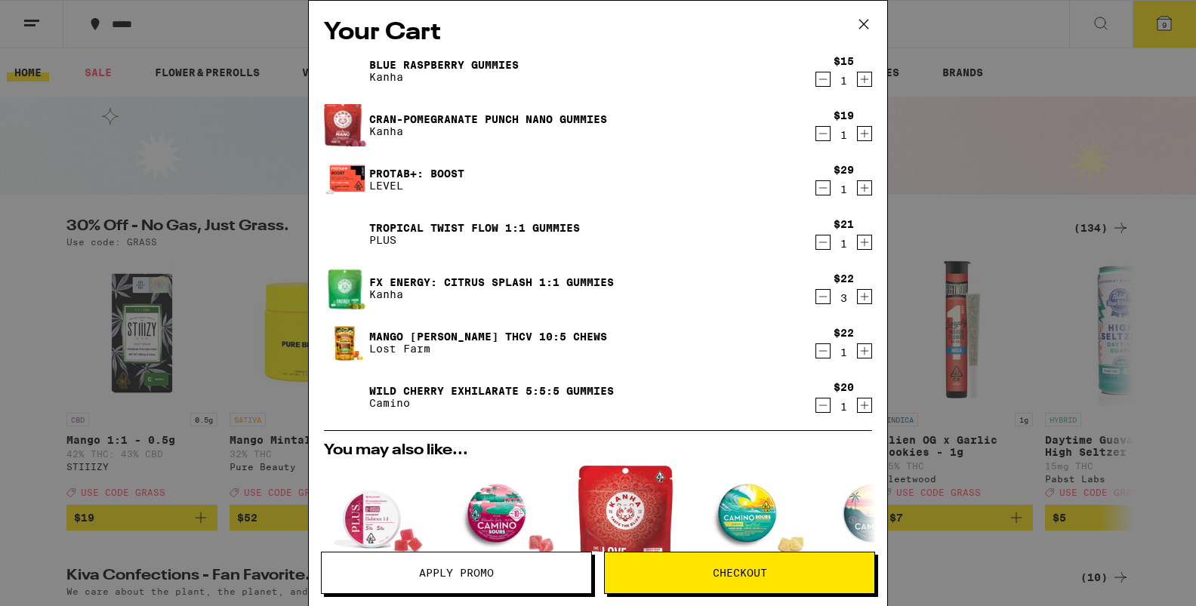
click at [421, 174] on link "Protab+: Boost" at bounding box center [416, 174] width 95 height 12
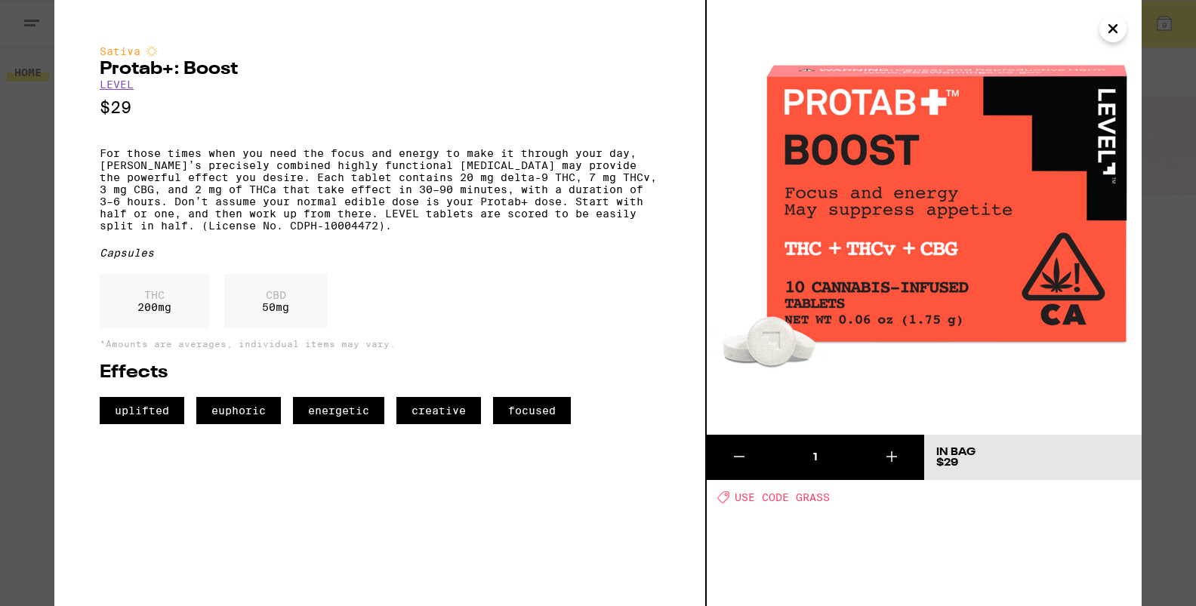
click at [1115, 35] on icon "Close" at bounding box center [1113, 28] width 18 height 23
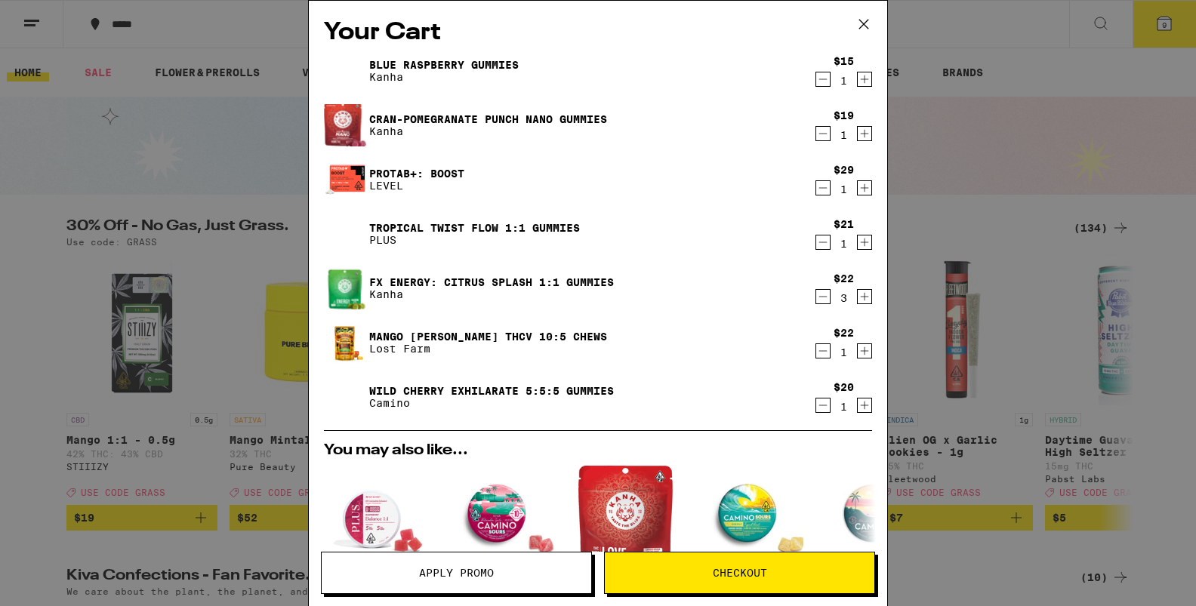
click at [523, 388] on link "Wild Cherry Exhilarate 5:5:5 Gummies" at bounding box center [491, 391] width 245 height 12
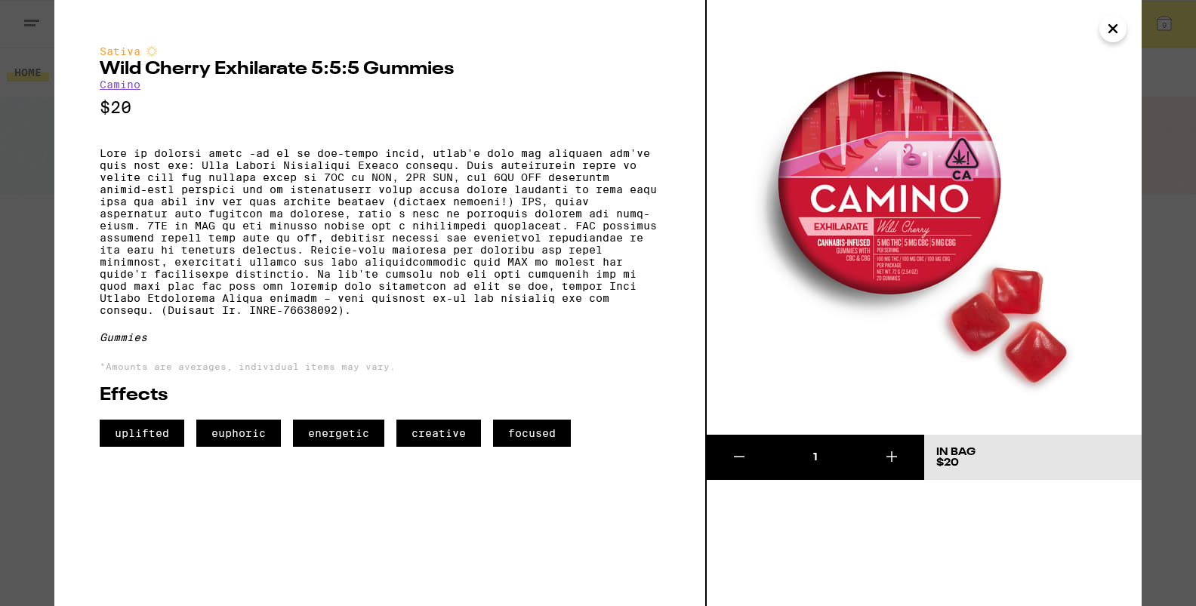
click at [1103, 23] on button "Close" at bounding box center [1113, 28] width 27 height 27
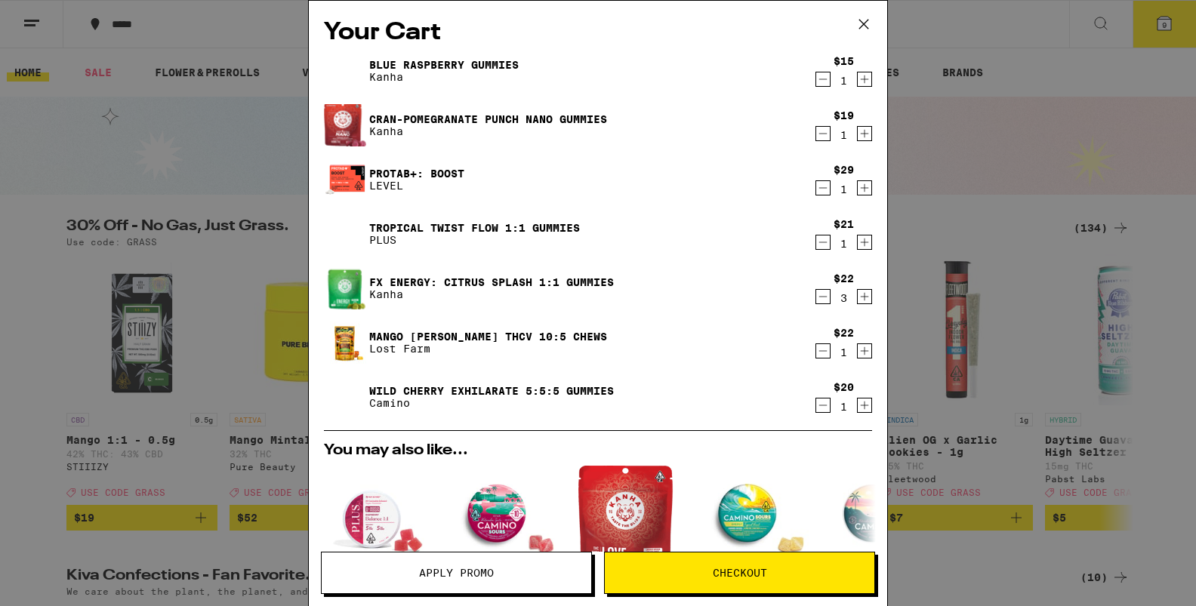
click at [440, 62] on link "Blue Raspberry Gummies" at bounding box center [444, 65] width 150 height 12
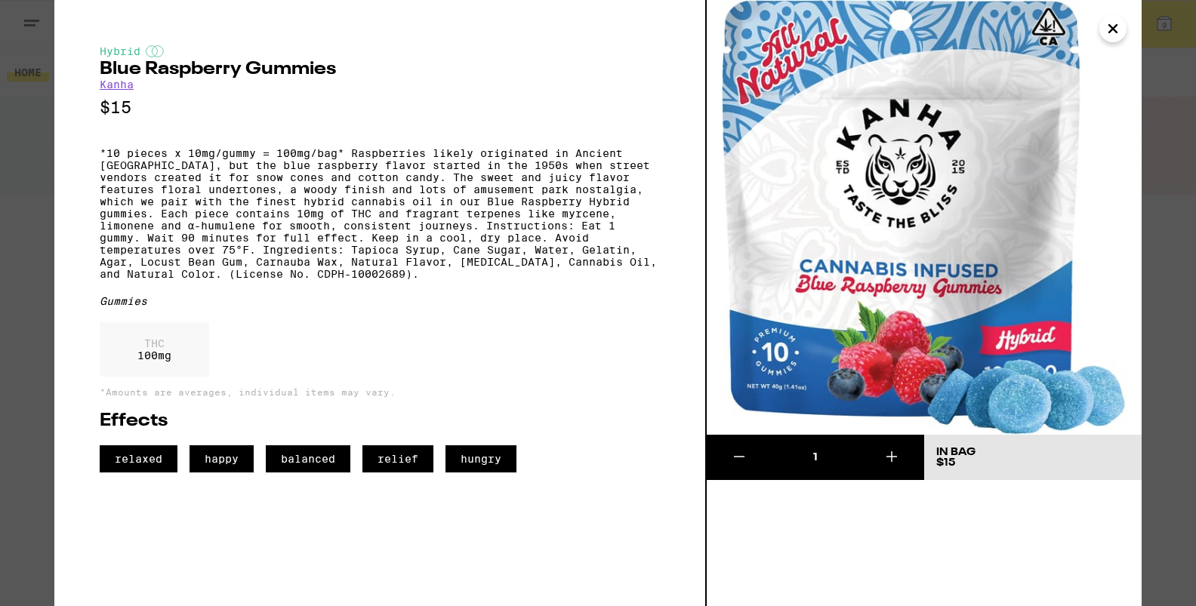
click at [1114, 20] on icon "Close" at bounding box center [1113, 28] width 18 height 23
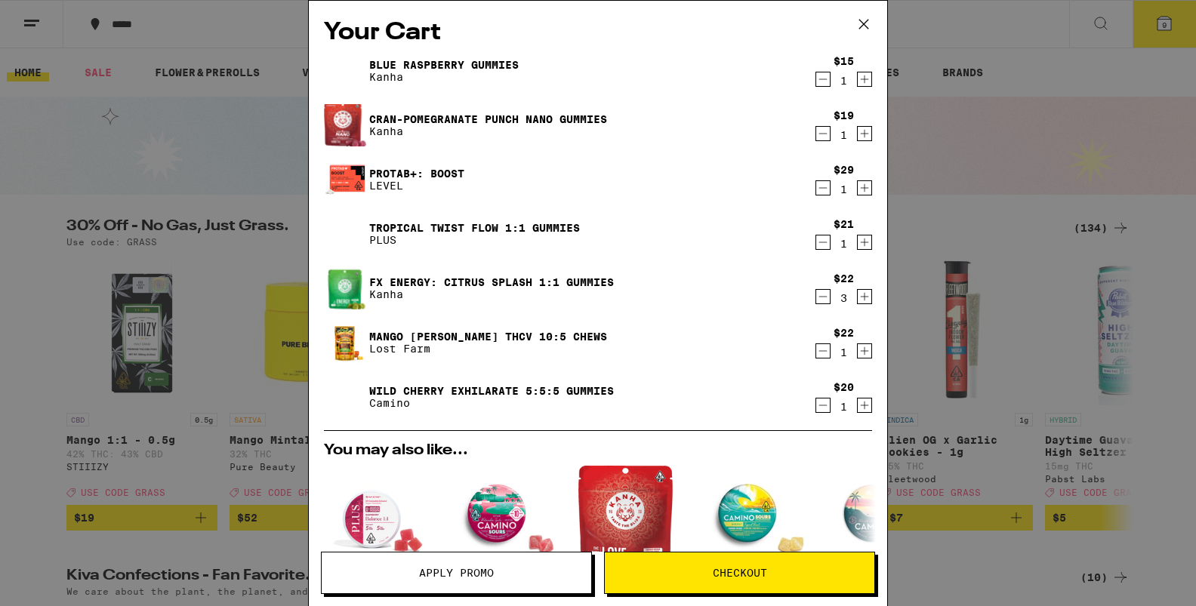
click at [816, 246] on icon "Decrement" at bounding box center [823, 242] width 14 height 18
